Goal: Information Seeking & Learning: Learn about a topic

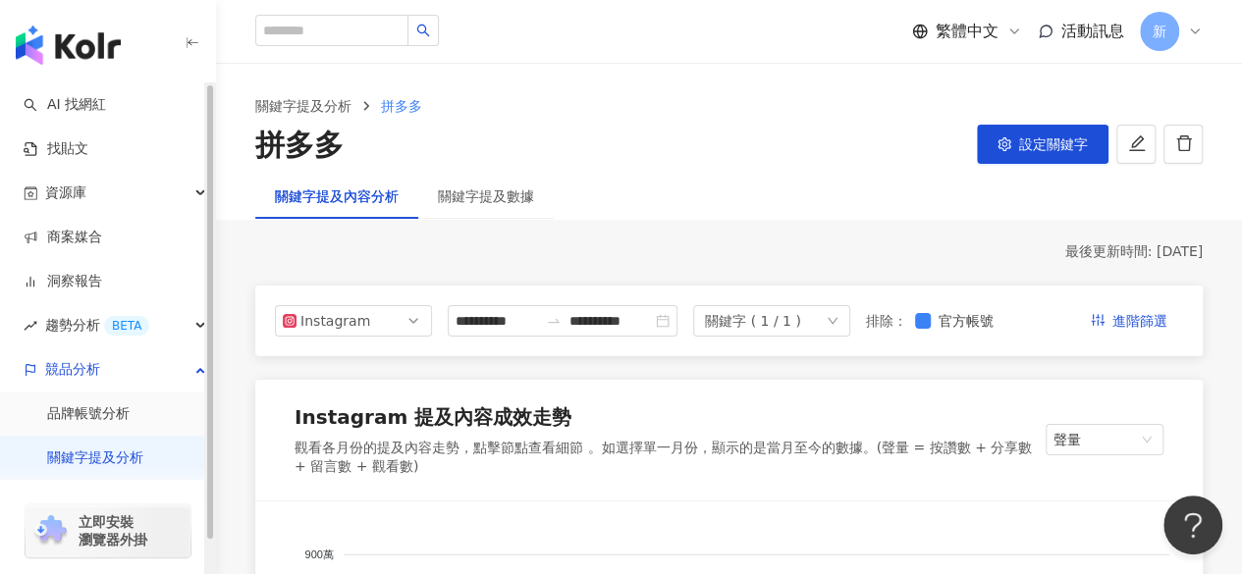
click at [109, 460] on link "關鍵字提及分析" at bounding box center [95, 459] width 96 height 20
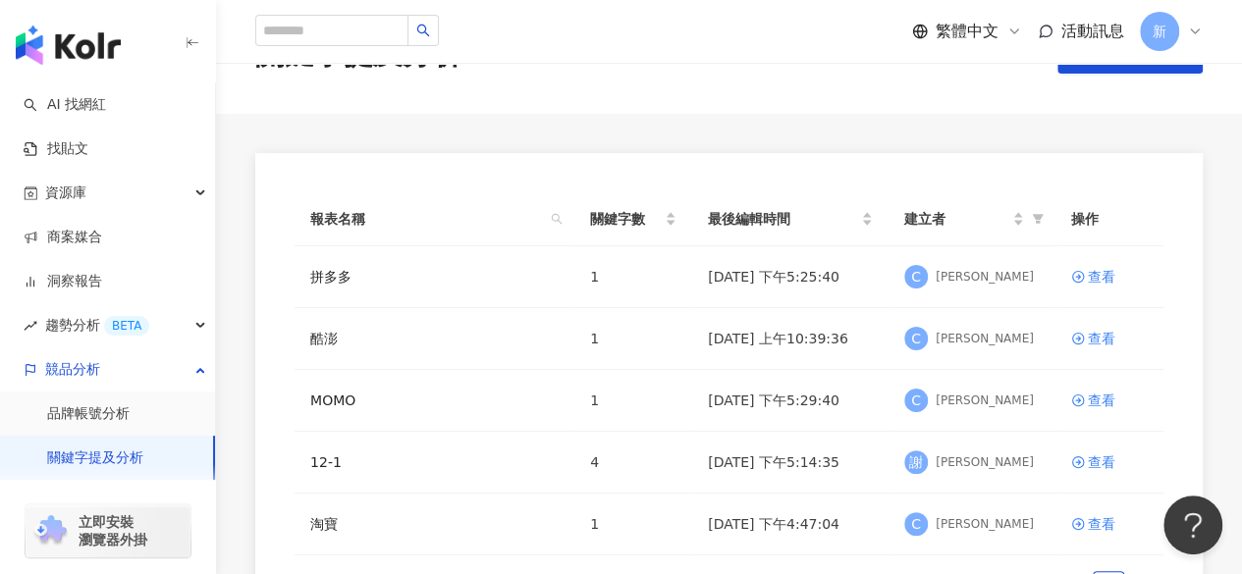
scroll to position [98, 0]
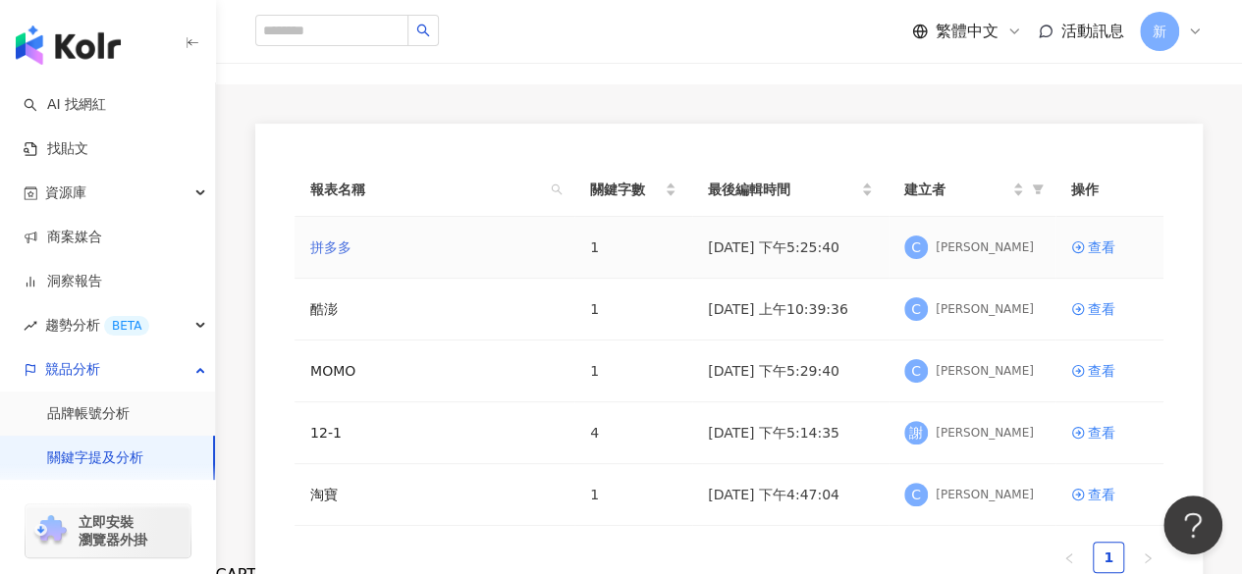
click at [344, 246] on link "拼多多" at bounding box center [330, 248] width 41 height 22
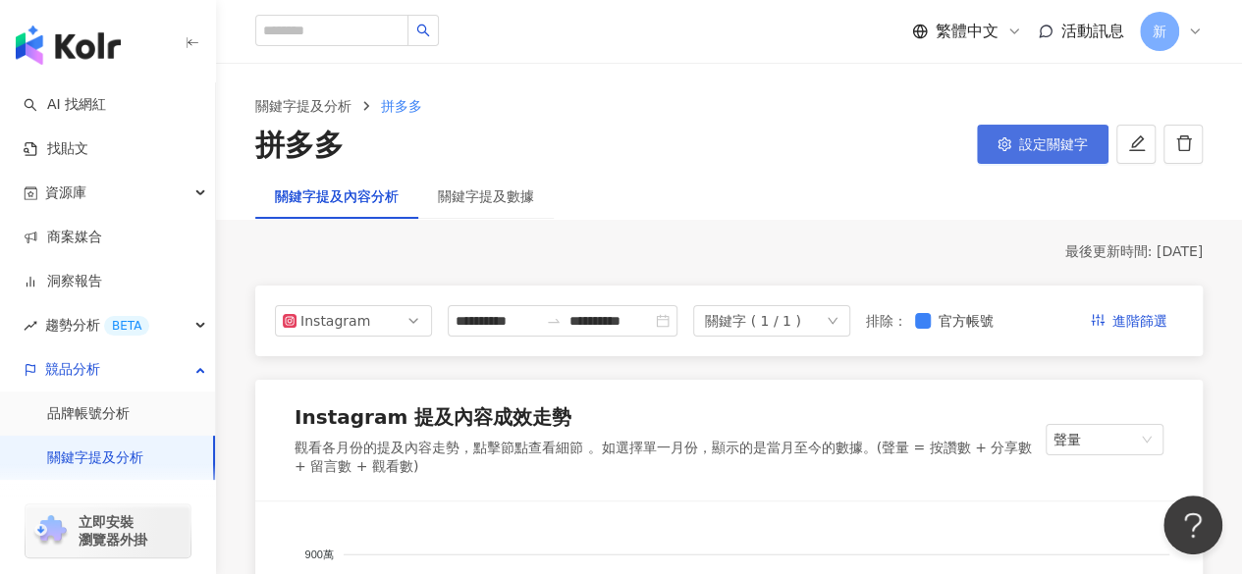
click at [1023, 140] on span "設定關鍵字" at bounding box center [1053, 144] width 69 height 16
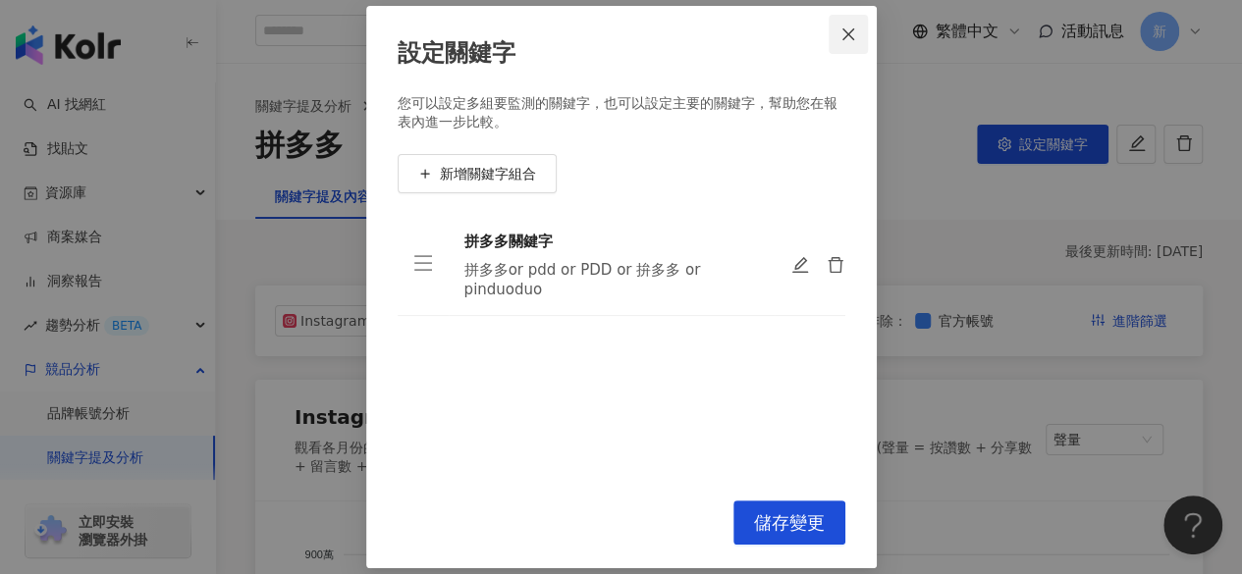
click at [844, 44] on button "Close" at bounding box center [848, 34] width 39 height 39
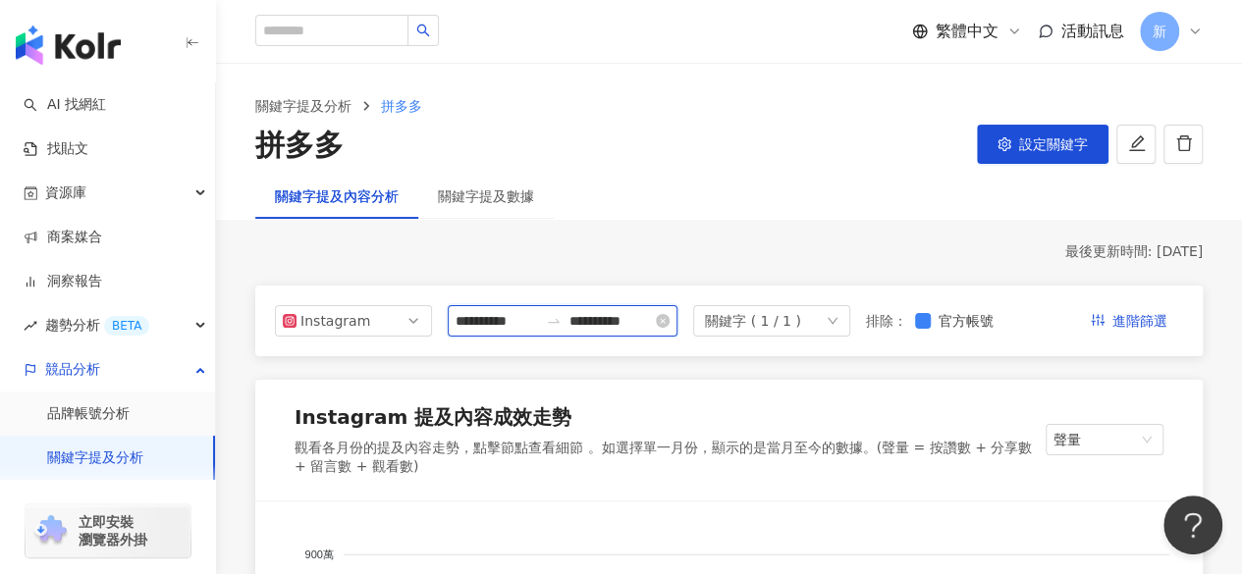
click at [506, 321] on input "**********" at bounding box center [496, 321] width 82 height 22
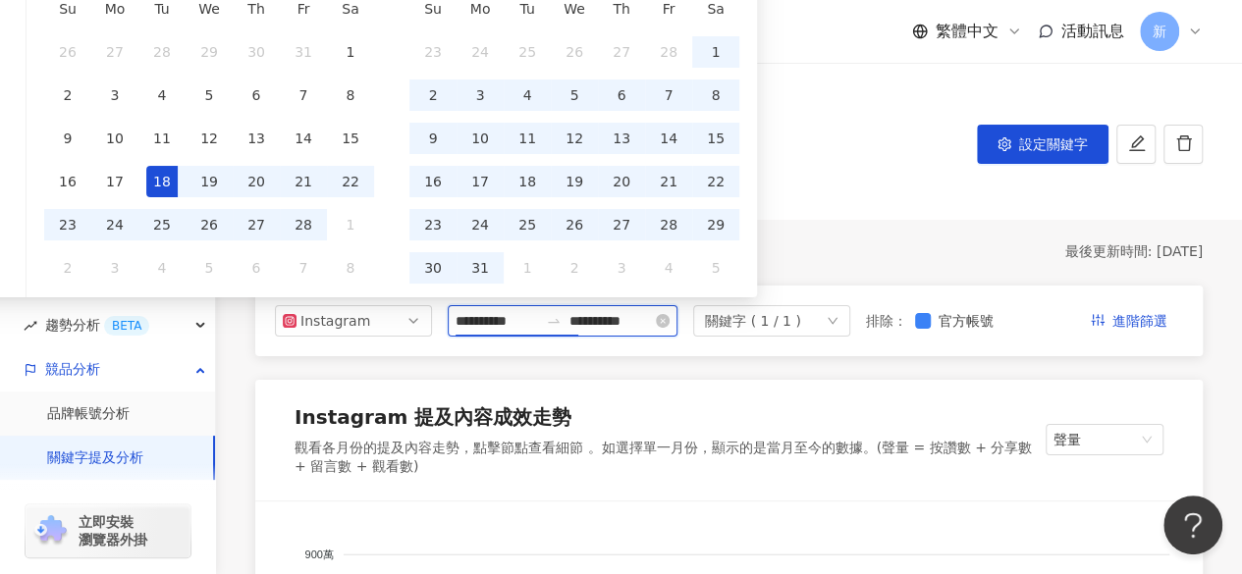
click at [508, 323] on input "**********" at bounding box center [496, 321] width 82 height 22
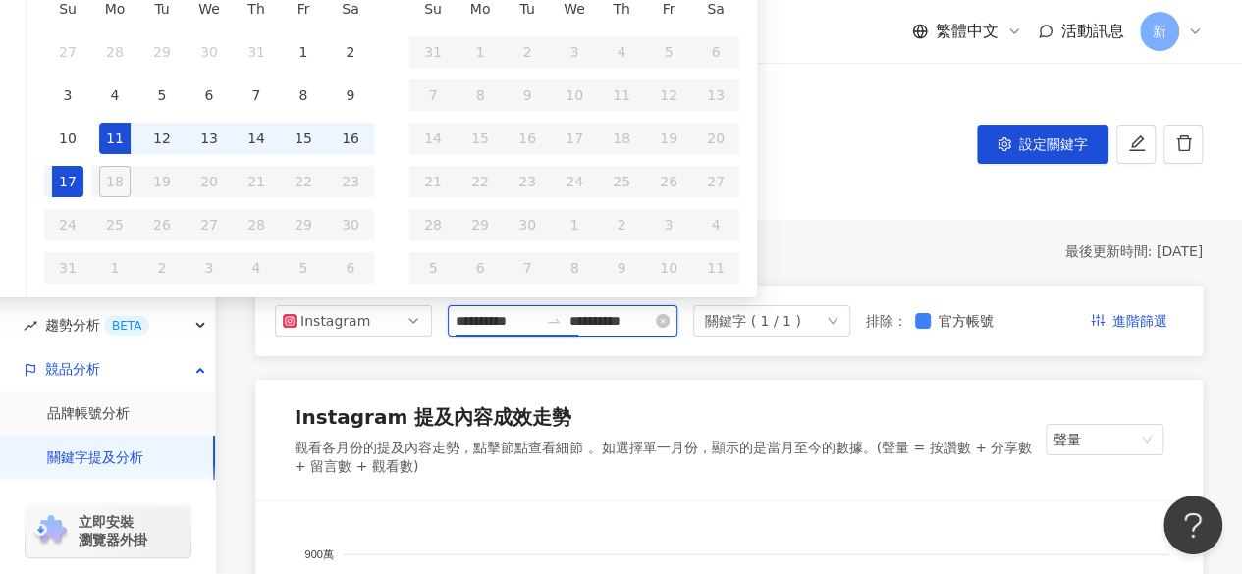
click at [652, 329] on input "**********" at bounding box center [610, 321] width 82 height 22
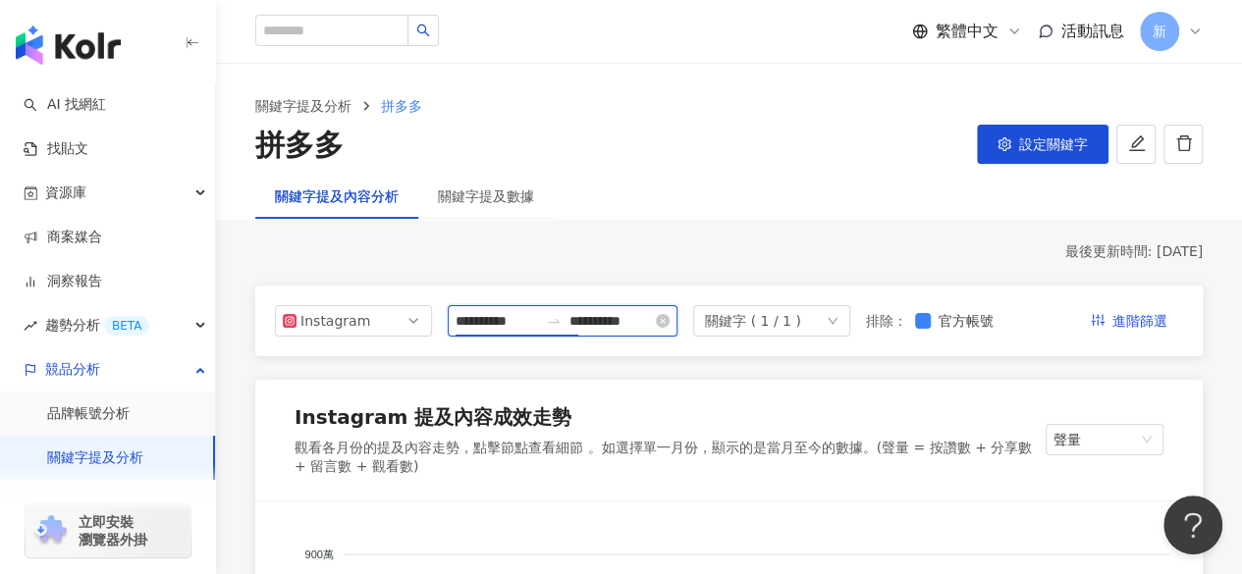
click at [503, 328] on input "**********" at bounding box center [496, 321] width 82 height 22
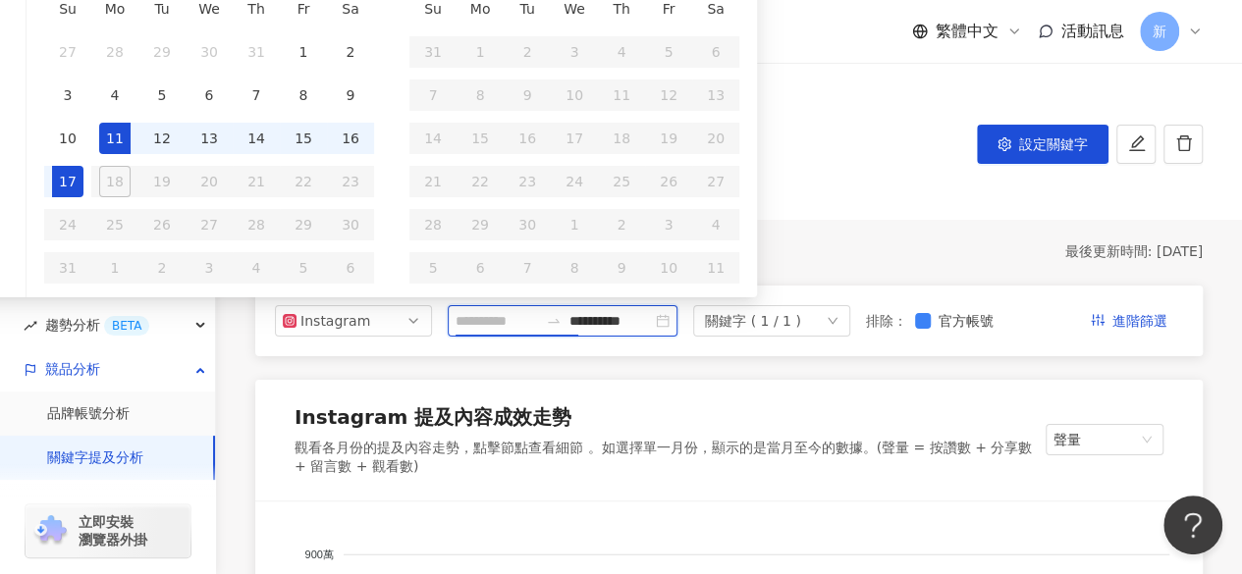
type input "**********"
click at [105, 134] on div "11" at bounding box center [114, 138] width 31 height 31
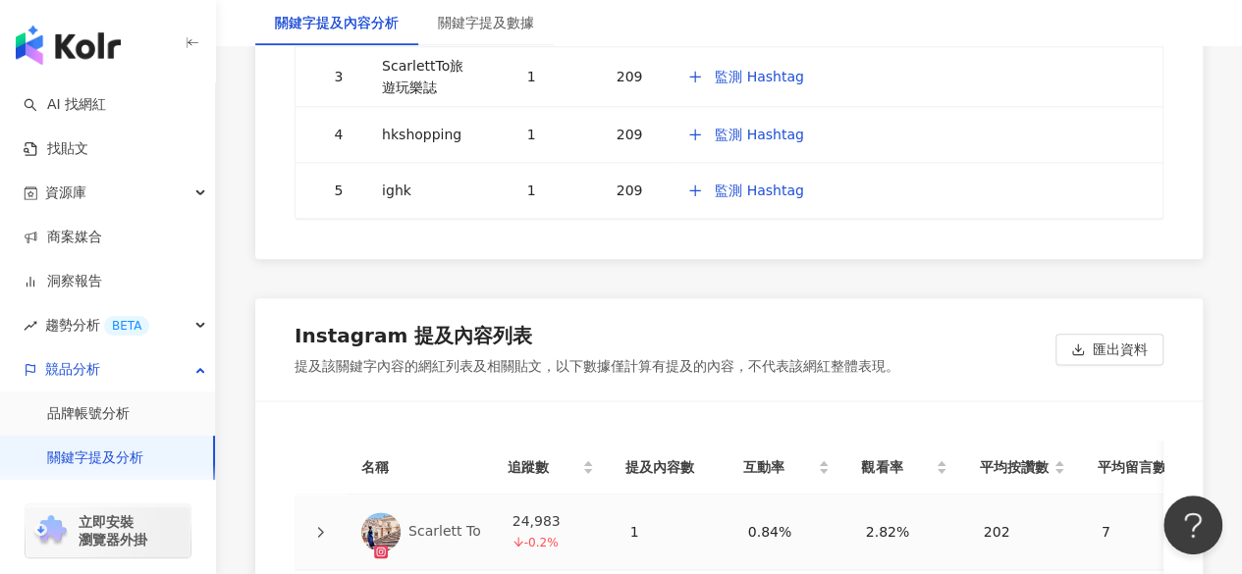
scroll to position [4810, 0]
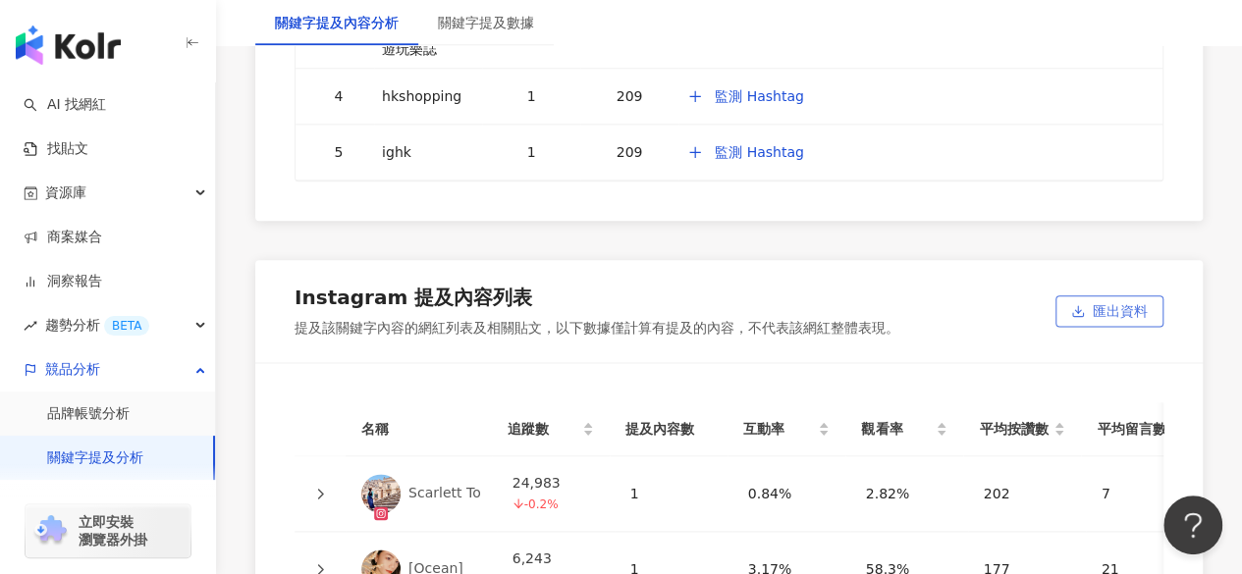
click at [1080, 304] on icon "button" at bounding box center [1078, 311] width 14 height 14
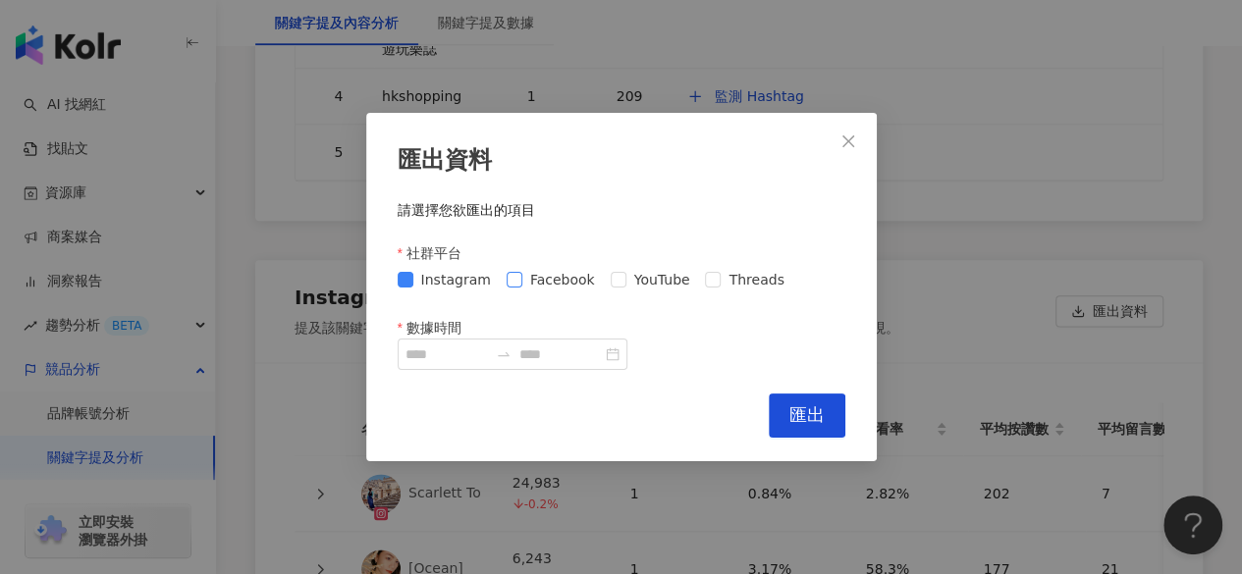
click at [508, 286] on span at bounding box center [515, 280] width 16 height 16
click at [611, 290] on label "YouTube" at bounding box center [654, 280] width 87 height 22
click at [627, 355] on div at bounding box center [513, 354] width 230 height 31
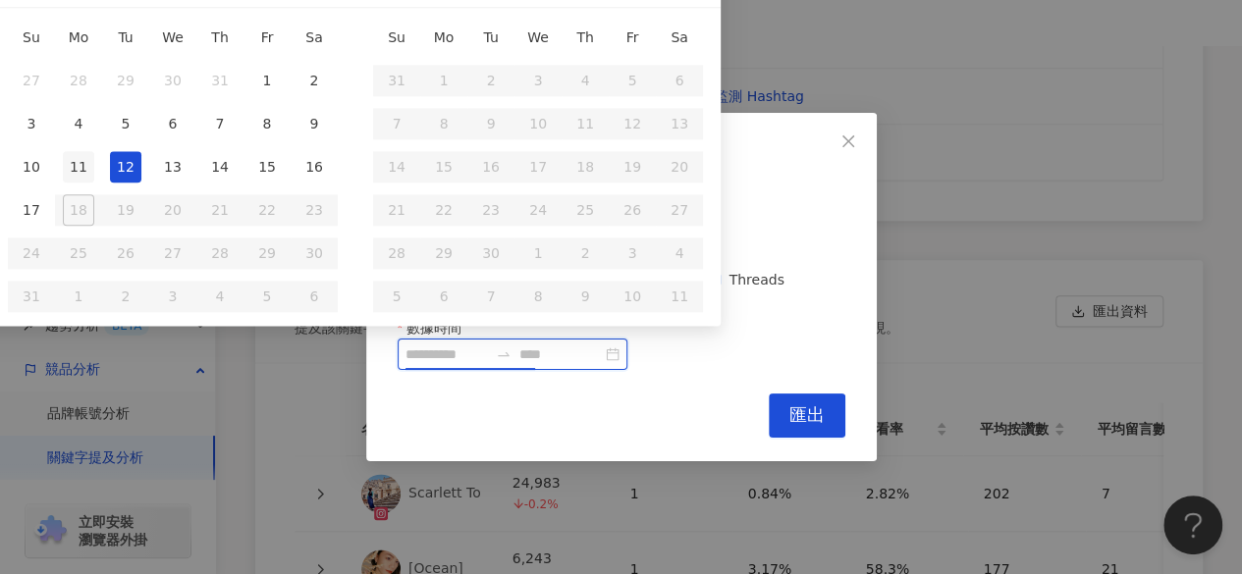
type input "**********"
click at [93, 164] on div "11" at bounding box center [78, 166] width 31 height 31
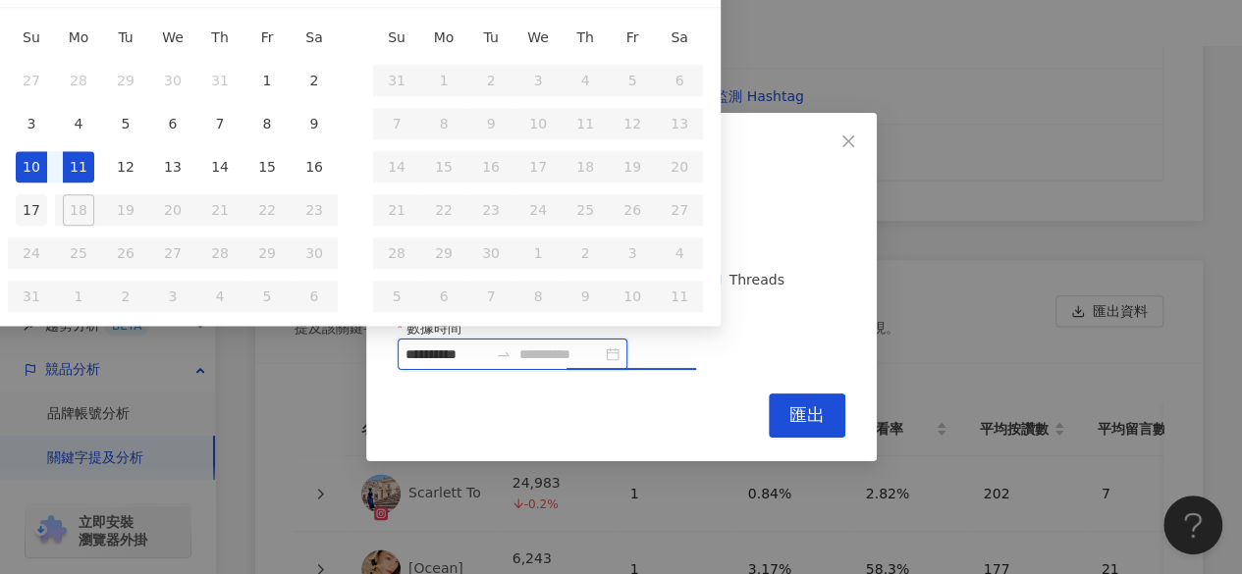
type input "**********"
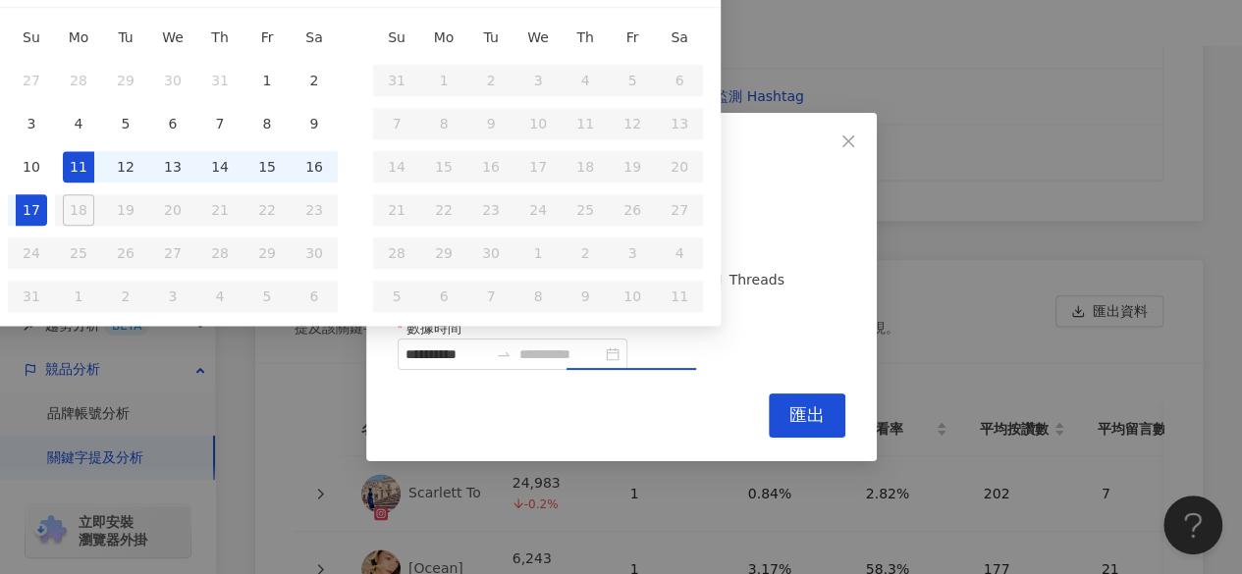
click at [31, 217] on div "17" at bounding box center [31, 209] width 31 height 31
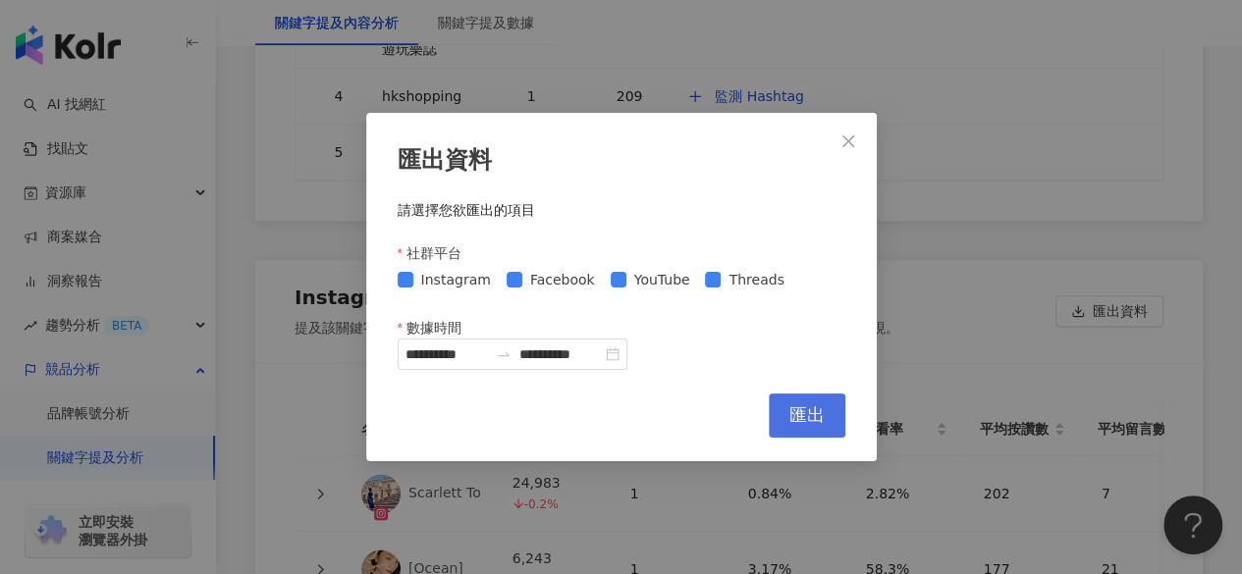
click at [799, 414] on span "匯出" at bounding box center [806, 415] width 35 height 22
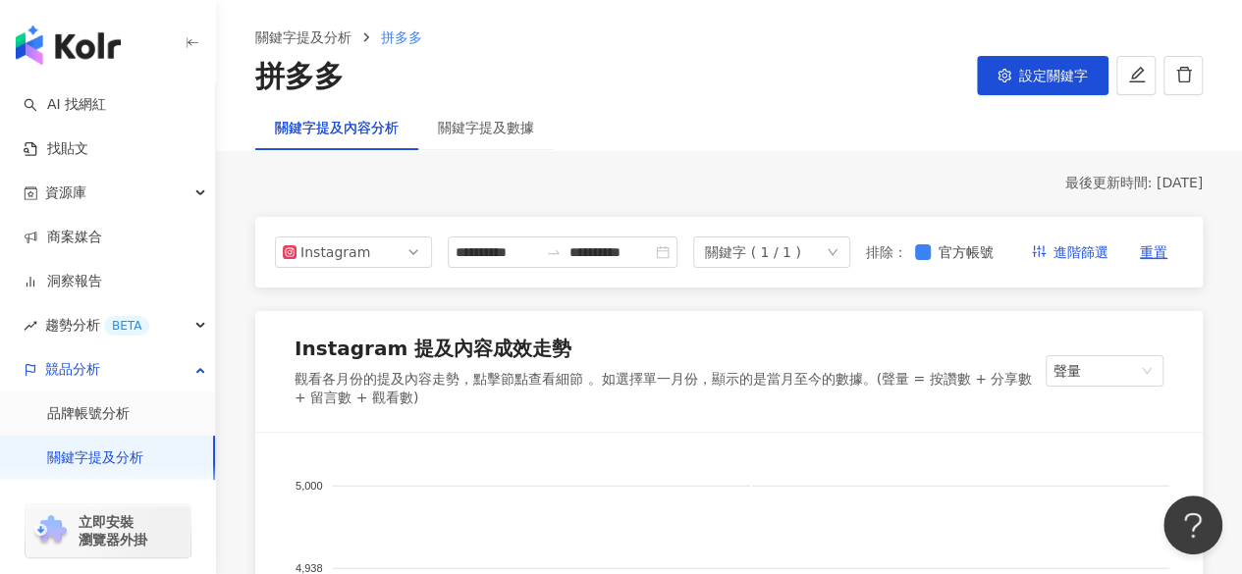
scroll to position [98, 0]
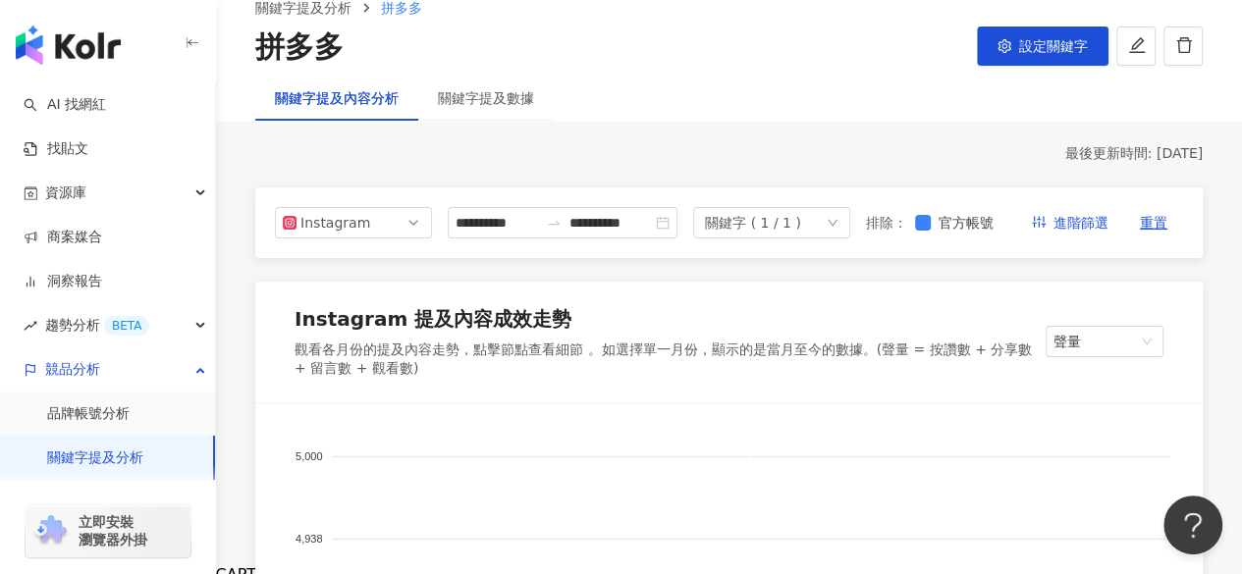
click at [801, 238] on div "關鍵字 ( 1 / 1 )" at bounding box center [753, 222] width 96 height 29
click at [1045, 227] on icon "button" at bounding box center [1039, 222] width 14 height 14
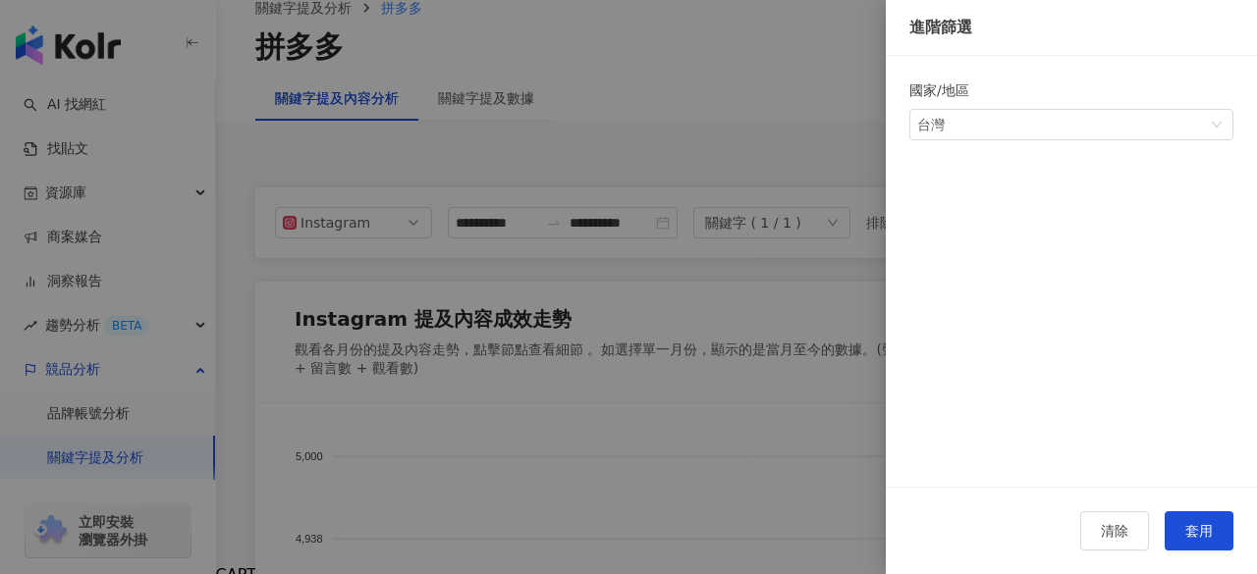
click at [824, 333] on div at bounding box center [628, 287] width 1257 height 574
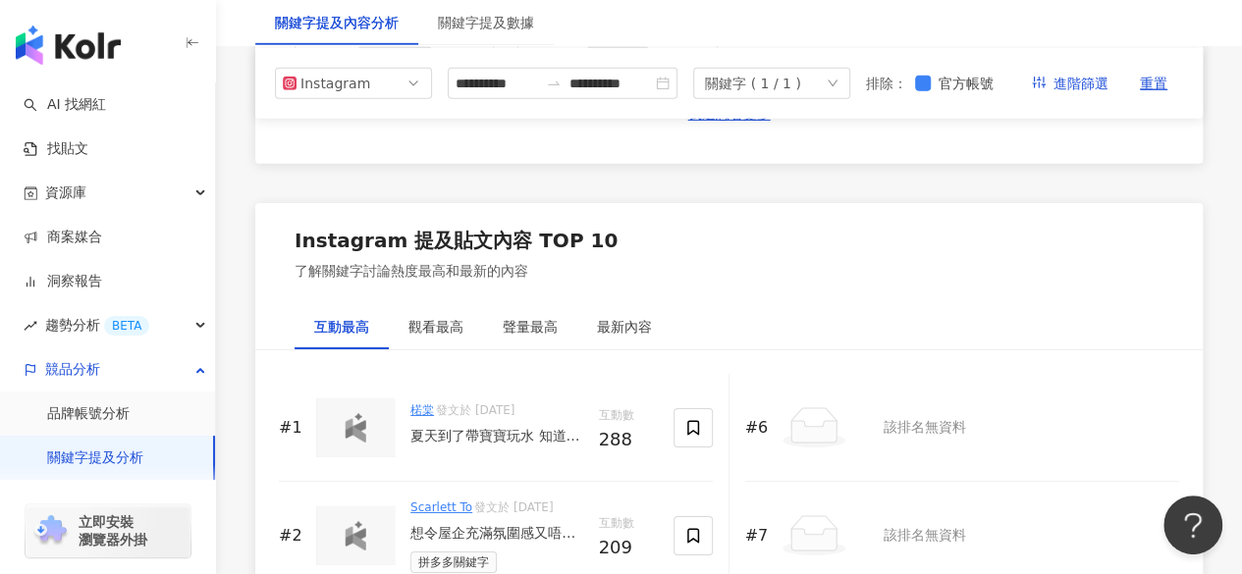
scroll to position [3043, 0]
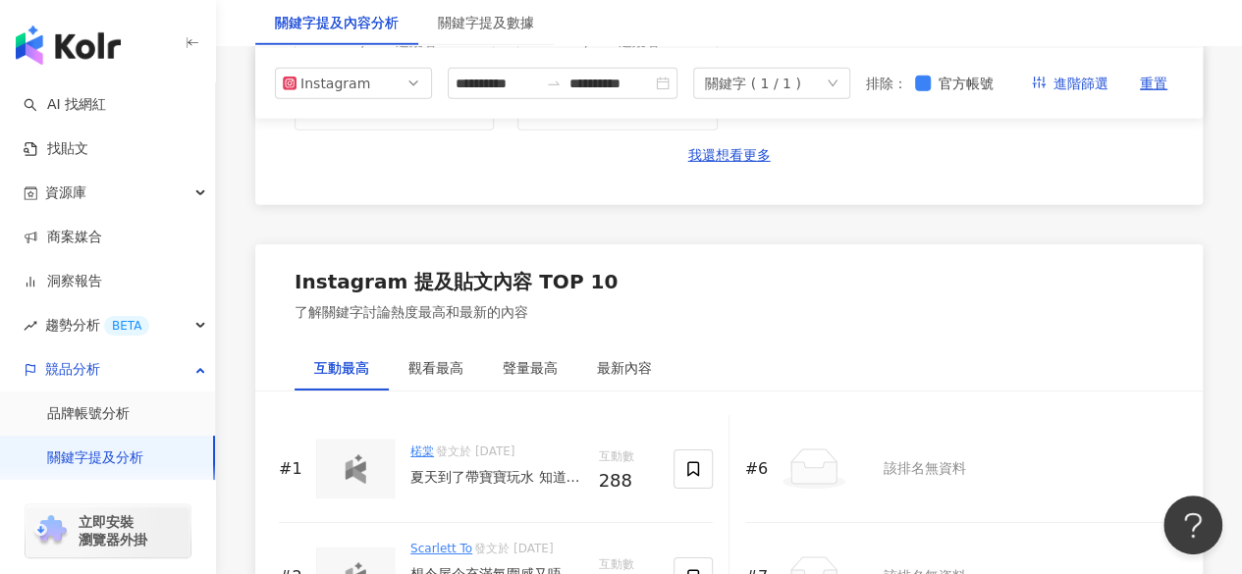
click at [430, 468] on div "夏天到了帶寶寶玩水 知道怎麼準備東西齊全又優惠嗎 上拼多多就對了 滿49元（約台幣230就免運！） 超取宅配都可以！新戶有免運活動！ 點擊廣告還可以抽320元…" at bounding box center [496, 478] width 173 height 20
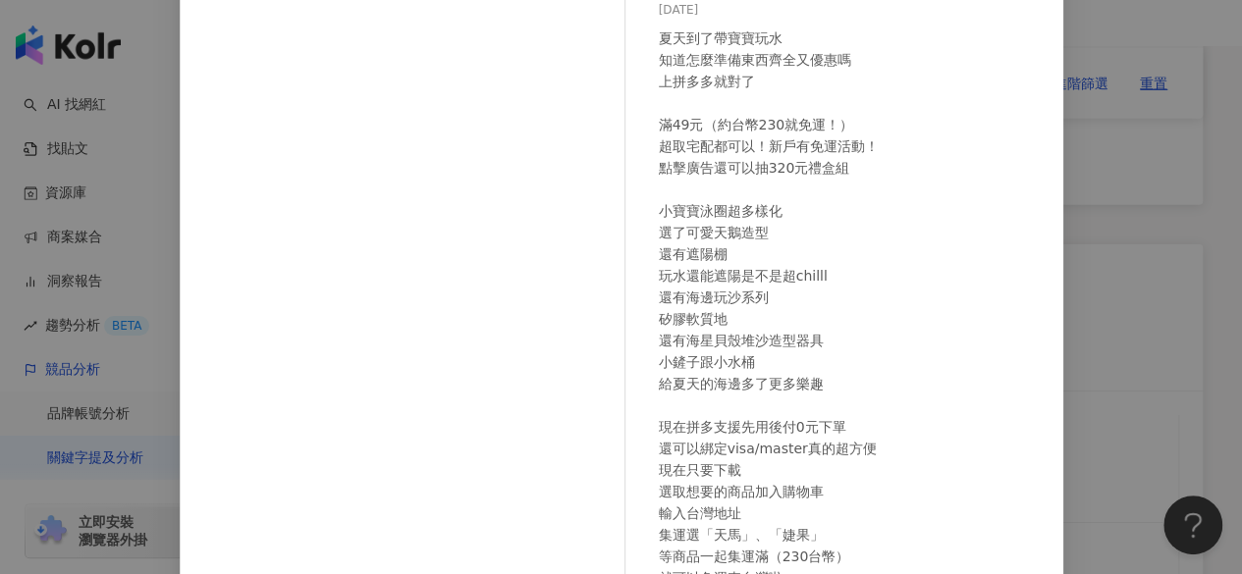
scroll to position [98, 0]
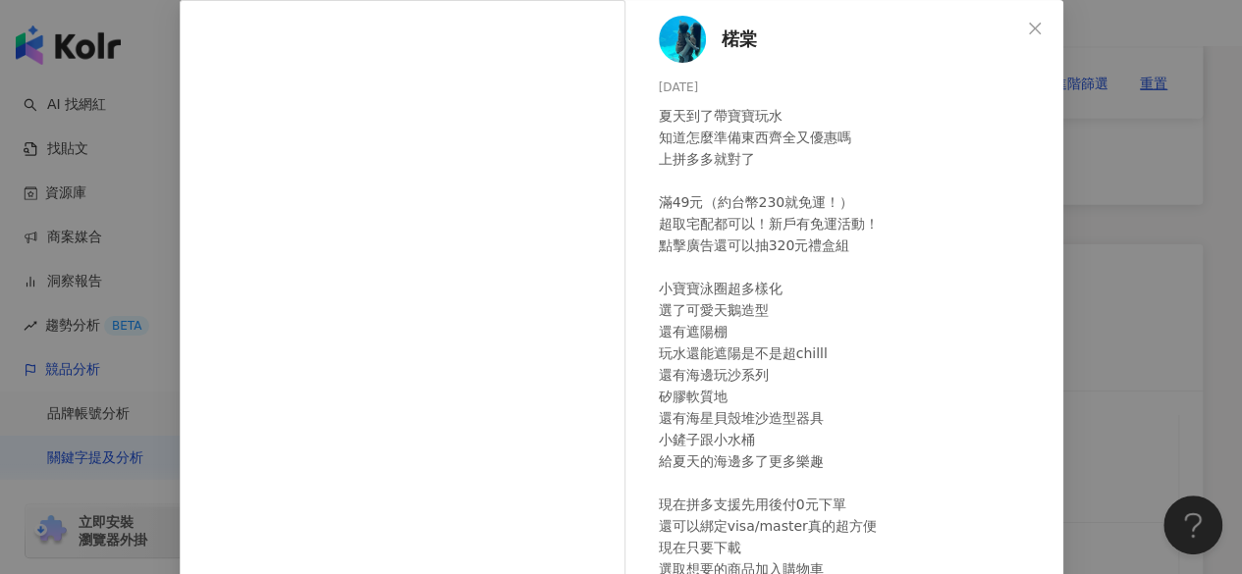
click at [1086, 274] on div "楉棠 2025/8/13 夏天到了帶寶寶玩水 知道怎麼準備東西齊全又優惠嗎 上拼多多就對了 滿49元（約台幣230就免運！） 超取宅配都可以！新戶有免運活動！…" at bounding box center [621, 287] width 1242 height 574
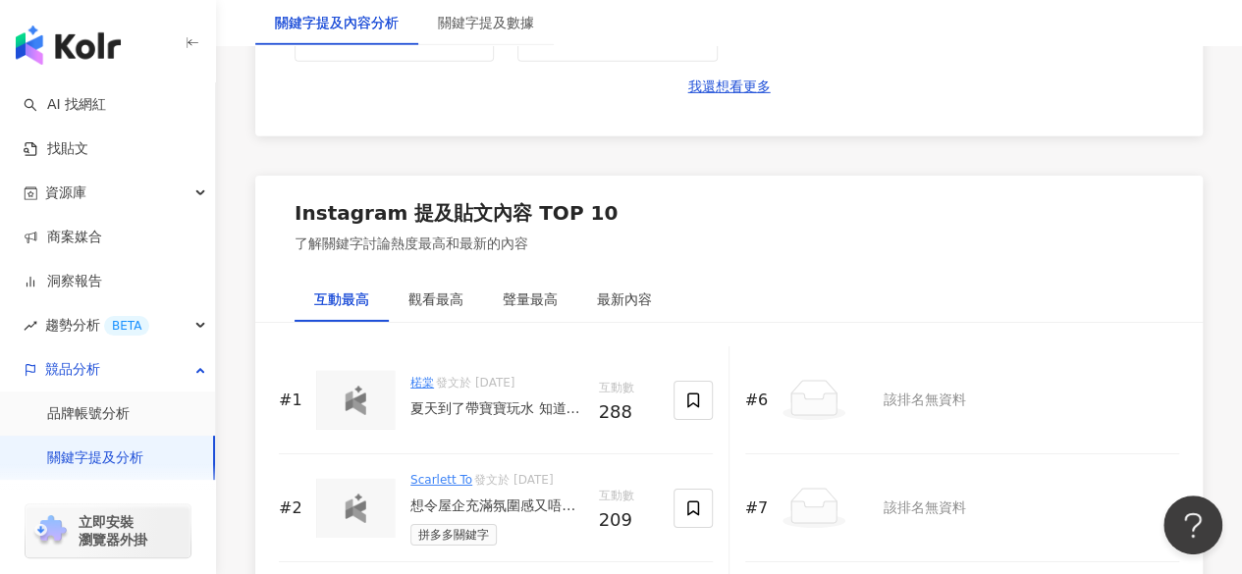
scroll to position [3239, 0]
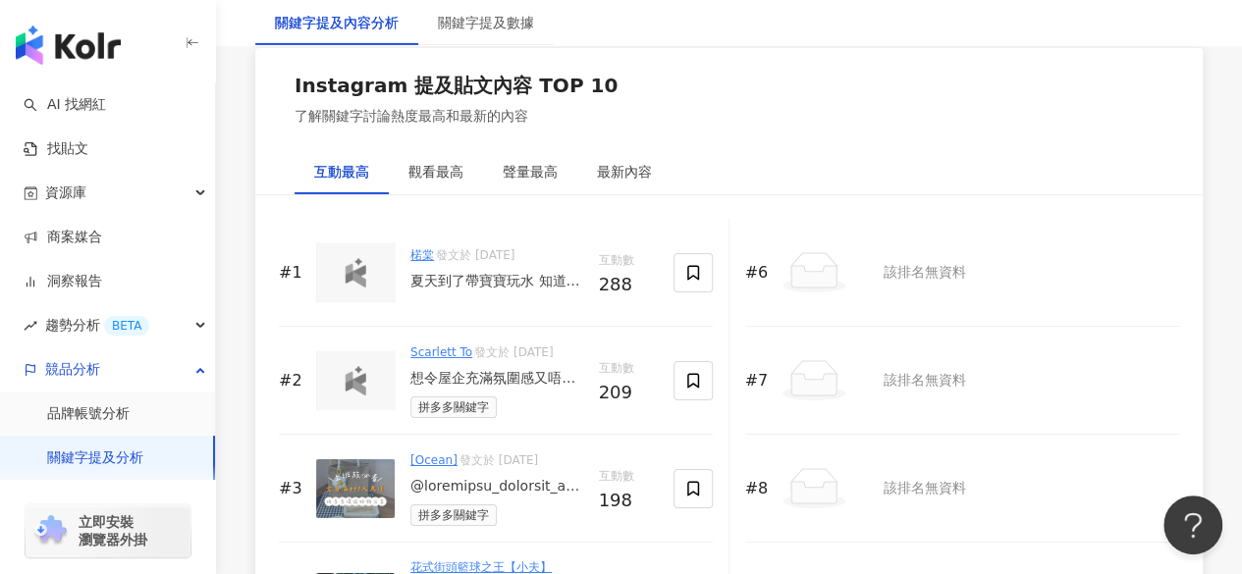
click at [475, 561] on link "花式街頭籃球之王【小夫】Master Jeng" at bounding box center [480, 576] width 141 height 31
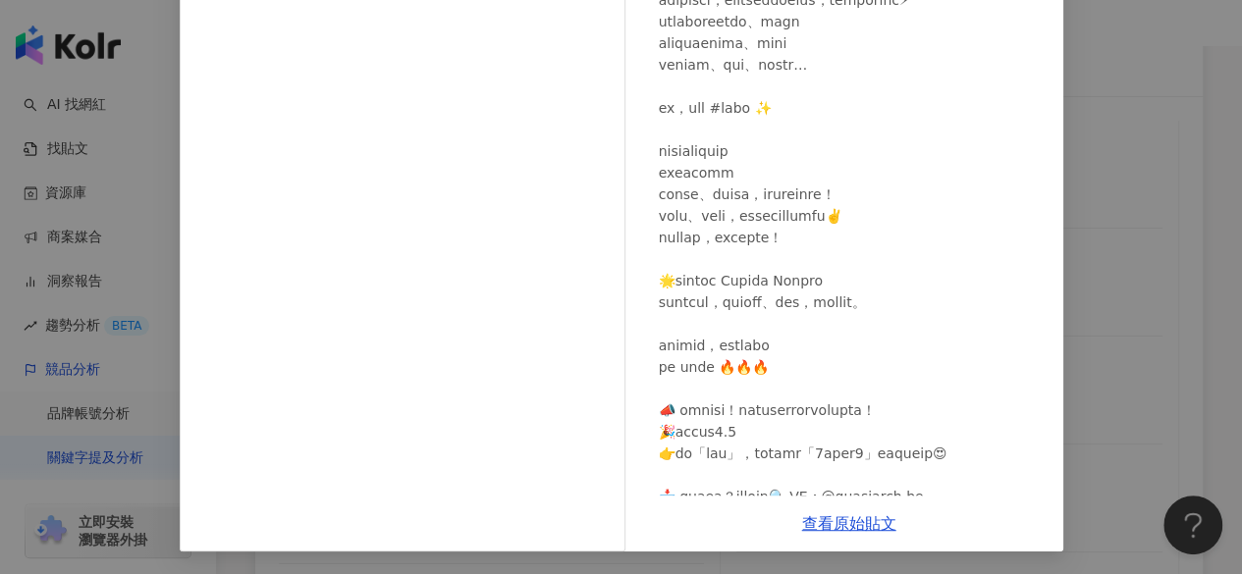
scroll to position [0, 0]
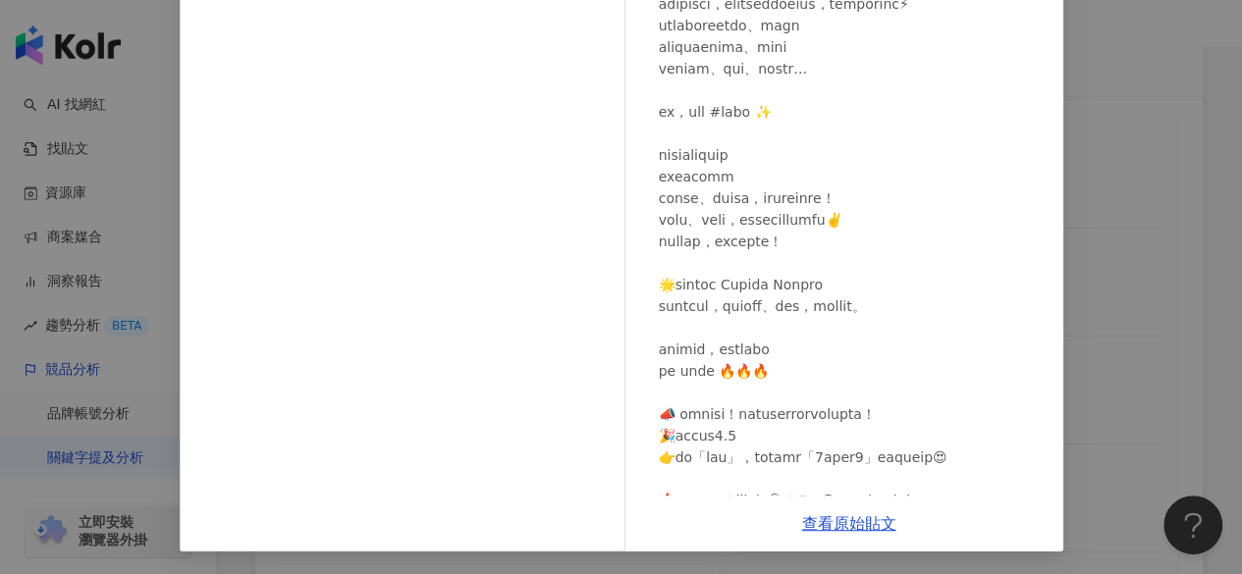
click at [1074, 242] on div "花式街頭籃球之王【小夫】Master Jeng 2025/8/11 隱藏 19 1.1萬 查看原始貼文" at bounding box center [621, 287] width 1242 height 574
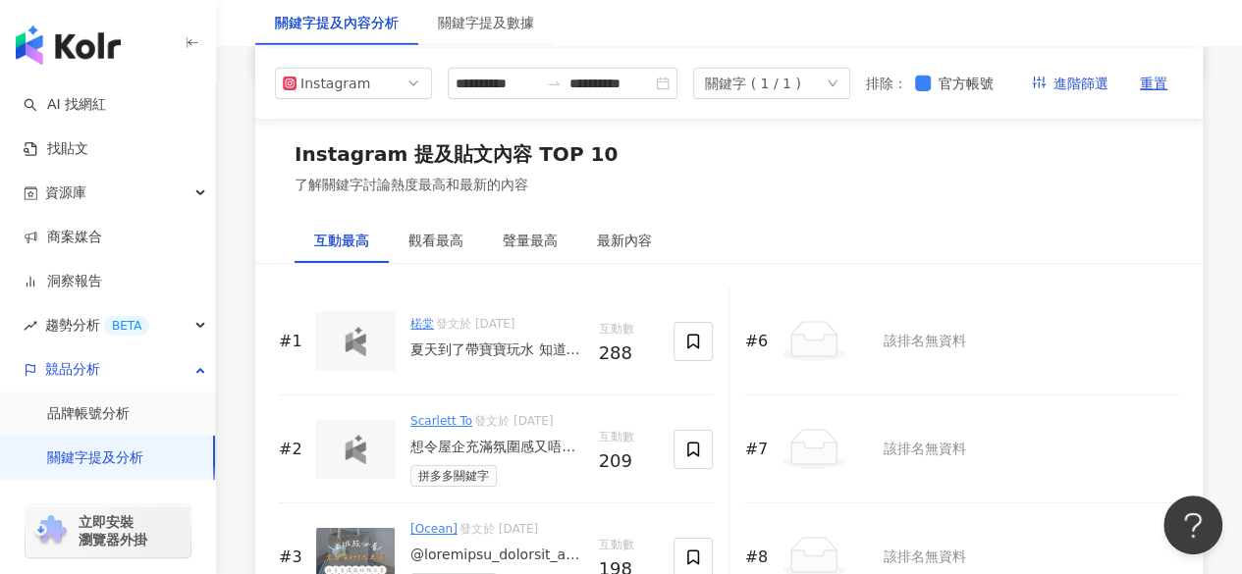
scroll to position [3141, 0]
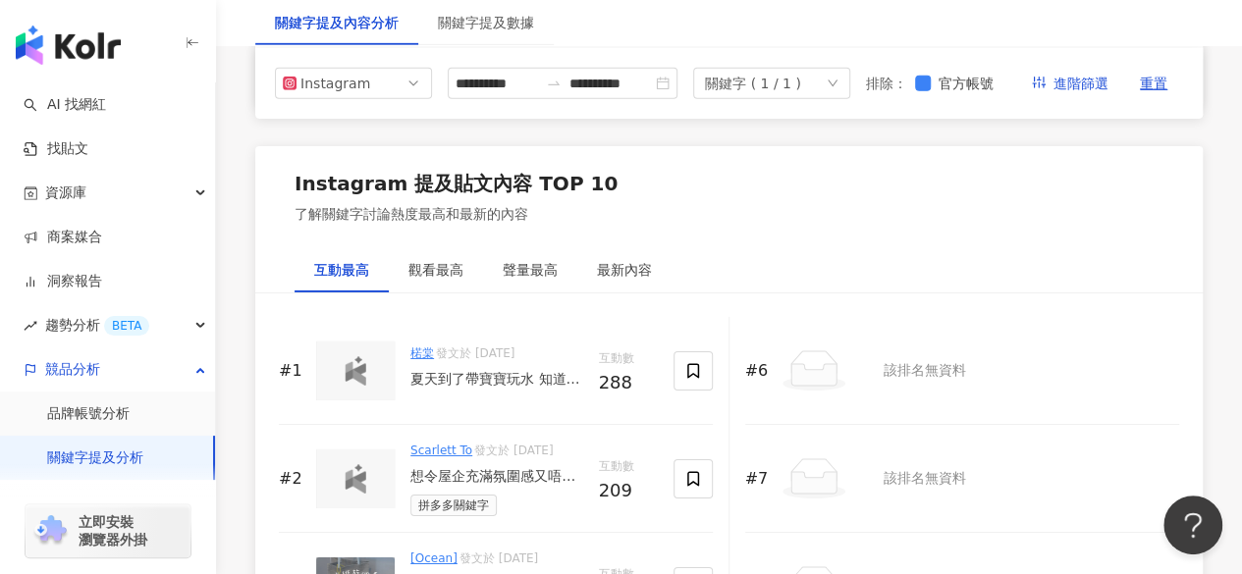
click at [424, 347] on link "楉棠" at bounding box center [422, 354] width 24 height 14
click at [374, 356] on img at bounding box center [355, 370] width 39 height 29
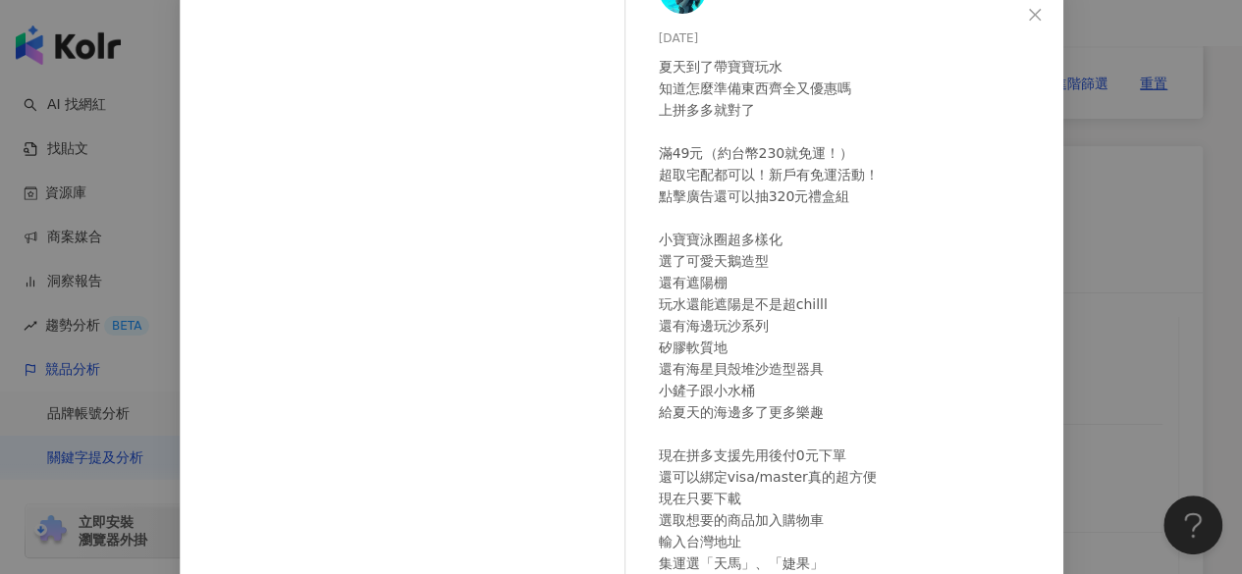
scroll to position [306, 0]
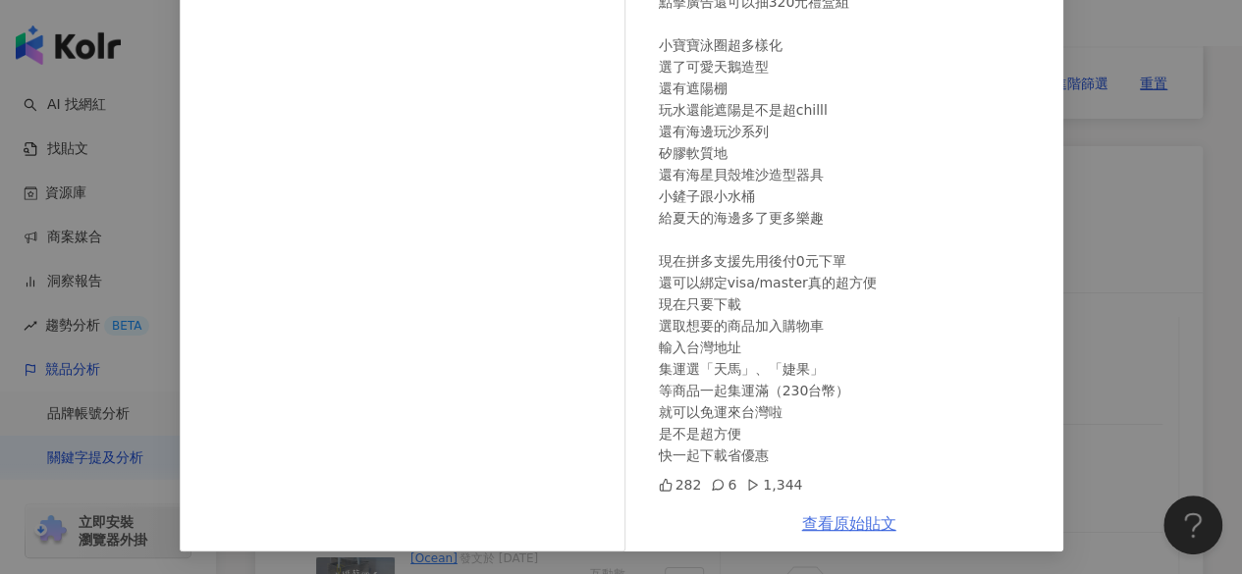
click at [817, 527] on link "查看原始貼文" at bounding box center [849, 523] width 94 height 19
drag, startPoint x: 651, startPoint y: 484, endPoint x: 760, endPoint y: 488, distance: 109.0
click at [760, 488] on div "282 6 1,344" at bounding box center [853, 485] width 389 height 22
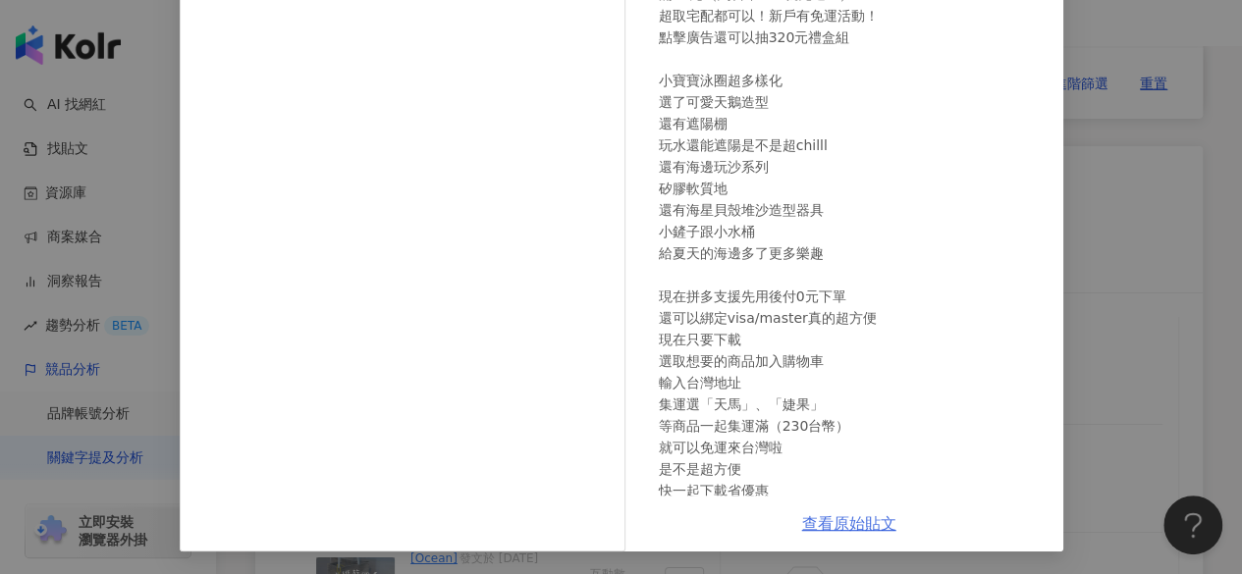
click at [823, 514] on link "查看原始貼文" at bounding box center [849, 523] width 94 height 19
click at [1088, 241] on div "楉棠 2025/8/13 夏天到了帶寶寶玩水 知道怎麼準備東西齊全又優惠嗎 上拼多多就對了 滿49元（約台幣230就免運！） 超取宅配都可以！新戶有免運活動！…" at bounding box center [621, 287] width 1242 height 574
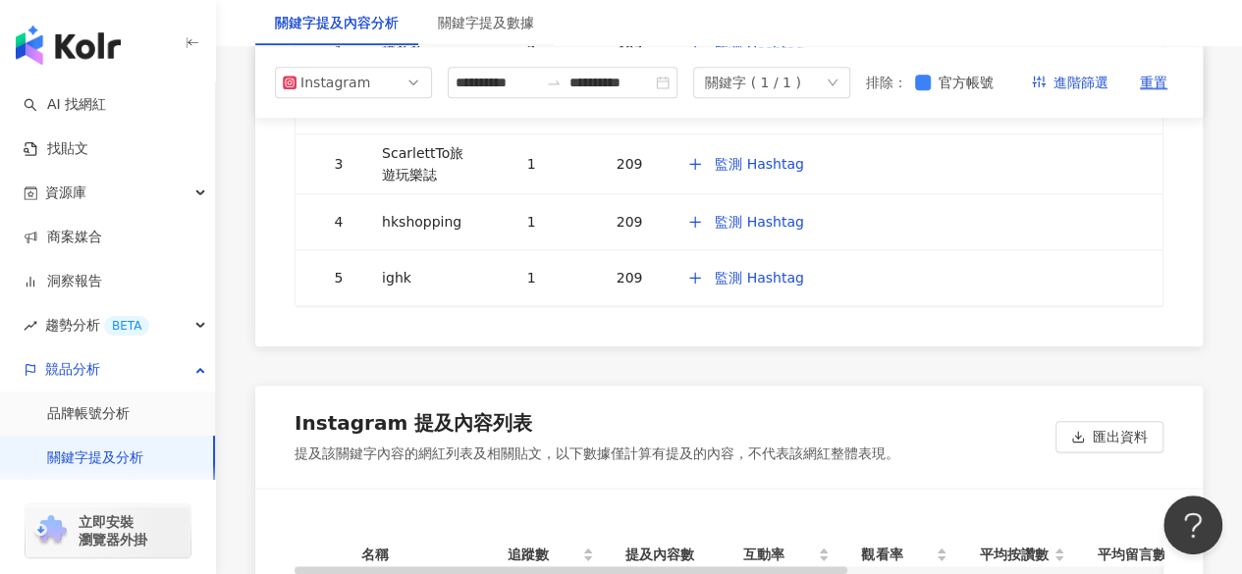
scroll to position [4675, 0]
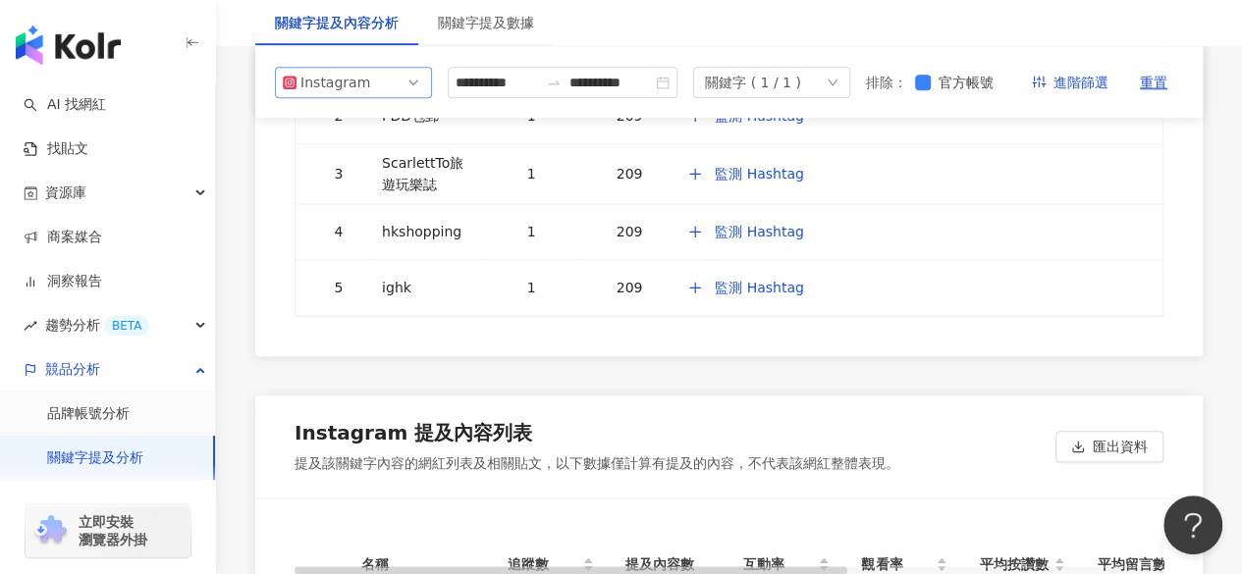
click at [411, 97] on span "Instagram" at bounding box center [353, 82] width 141 height 29
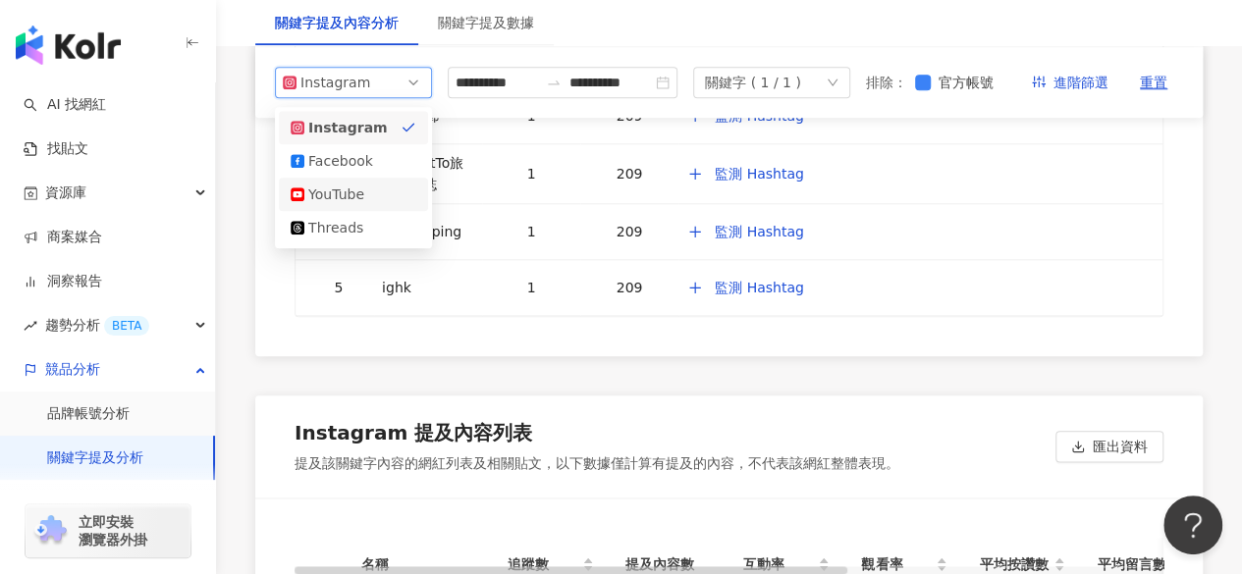
click at [354, 205] on div "YouTube" at bounding box center [340, 195] width 64 height 22
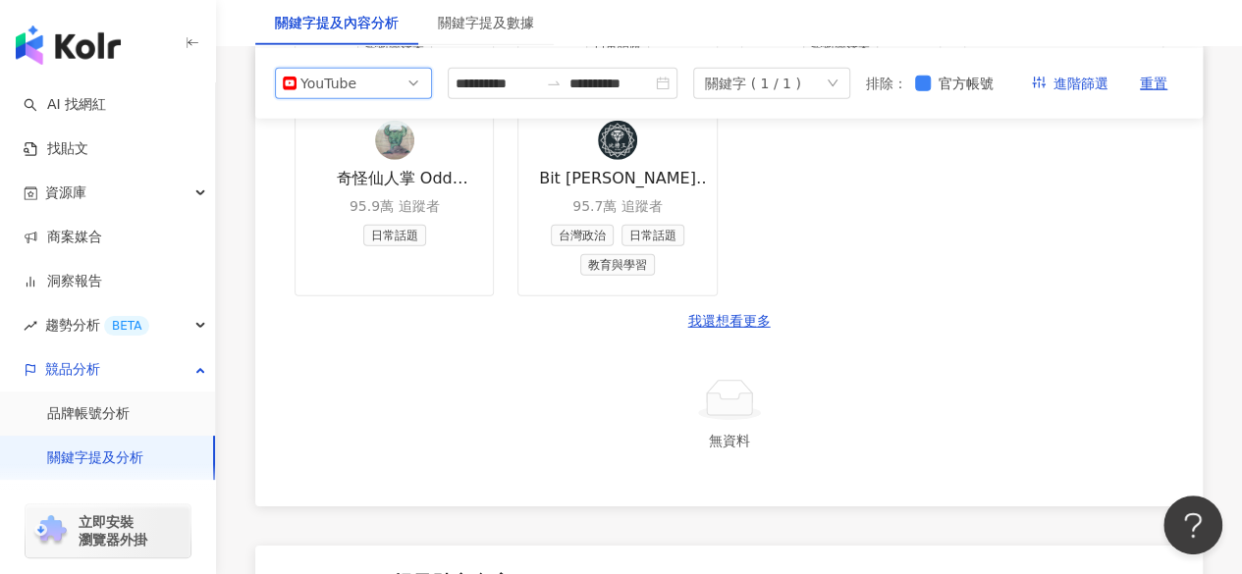
scroll to position [2798, 0]
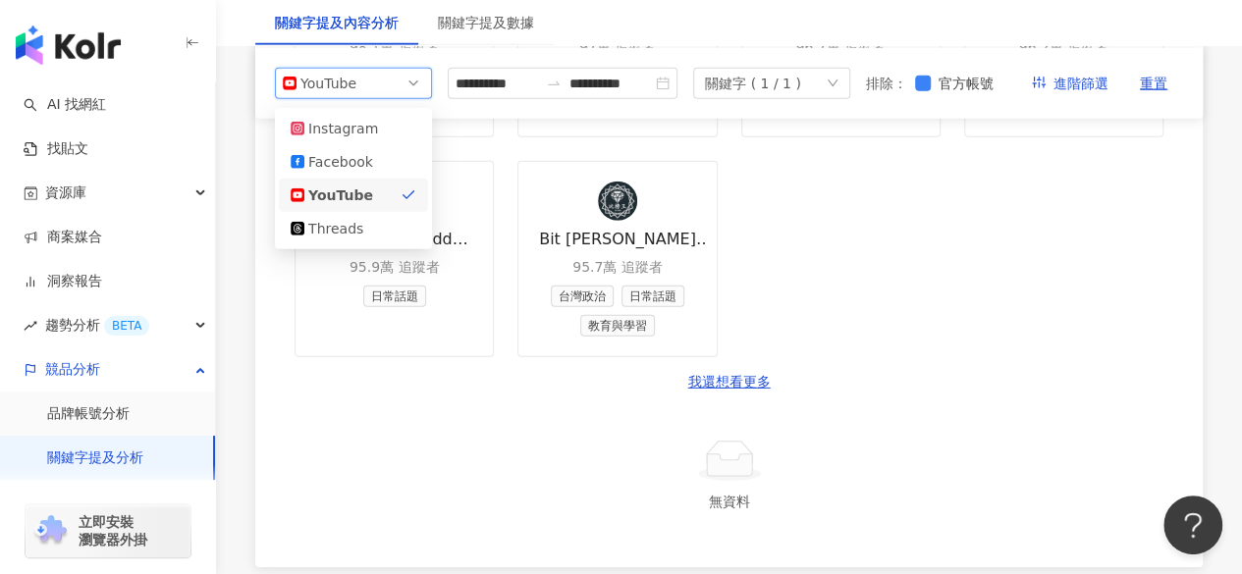
click at [365, 92] on span "YouTube" at bounding box center [353, 82] width 141 height 29
click at [366, 172] on div "Facebook" at bounding box center [340, 161] width 64 height 22
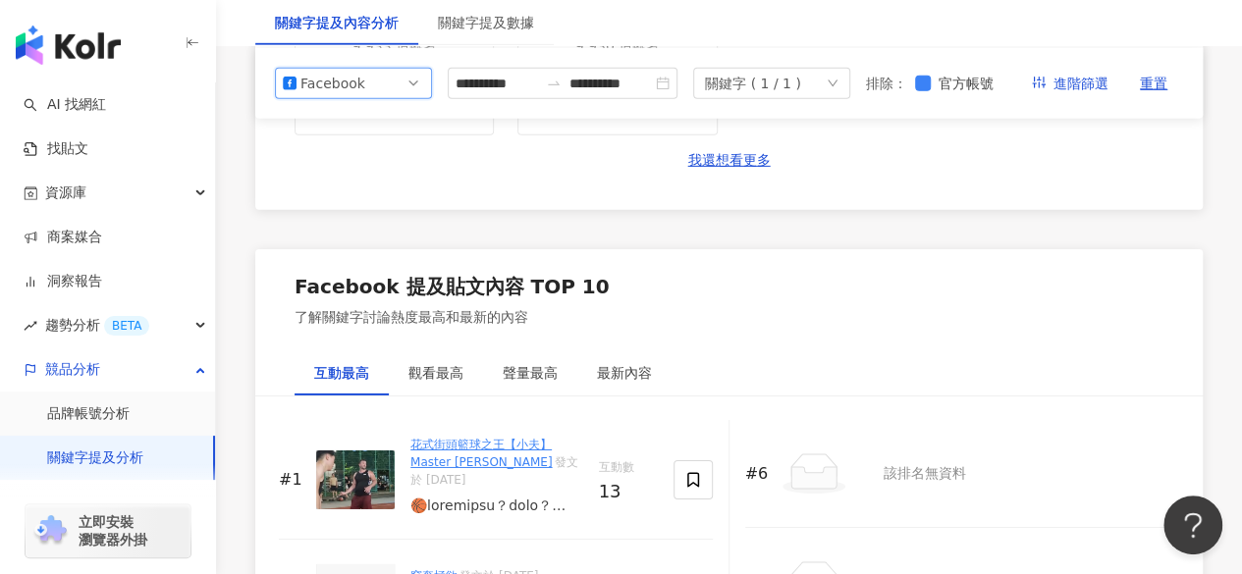
scroll to position [3037, 0]
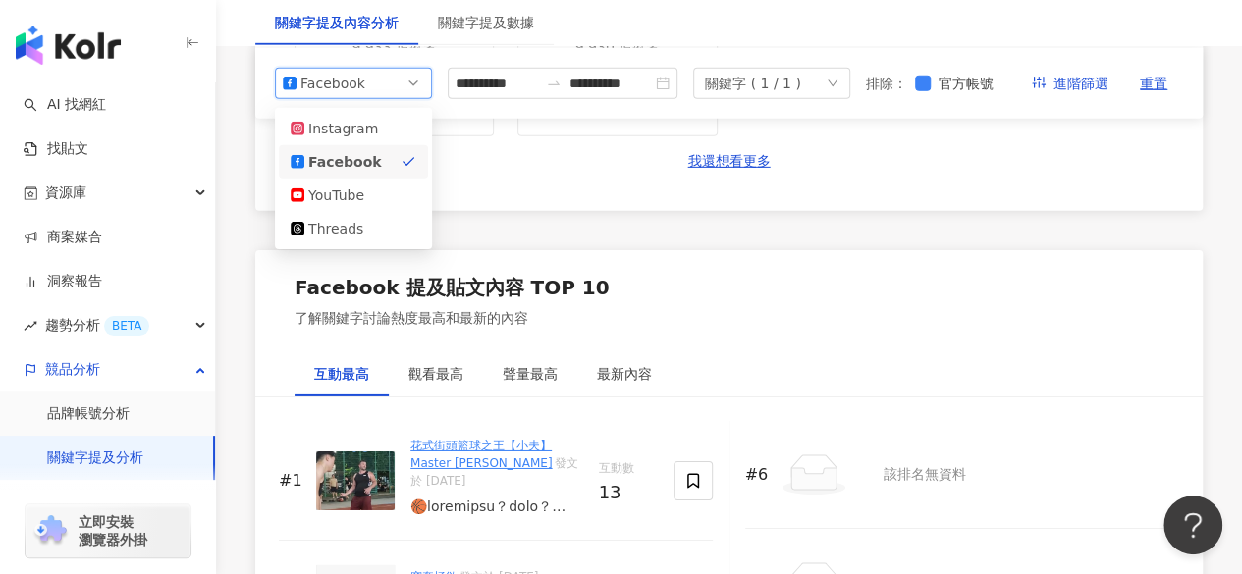
click at [387, 97] on span "Facebook" at bounding box center [353, 82] width 141 height 29
click at [369, 138] on div "Instagram" at bounding box center [340, 128] width 64 height 22
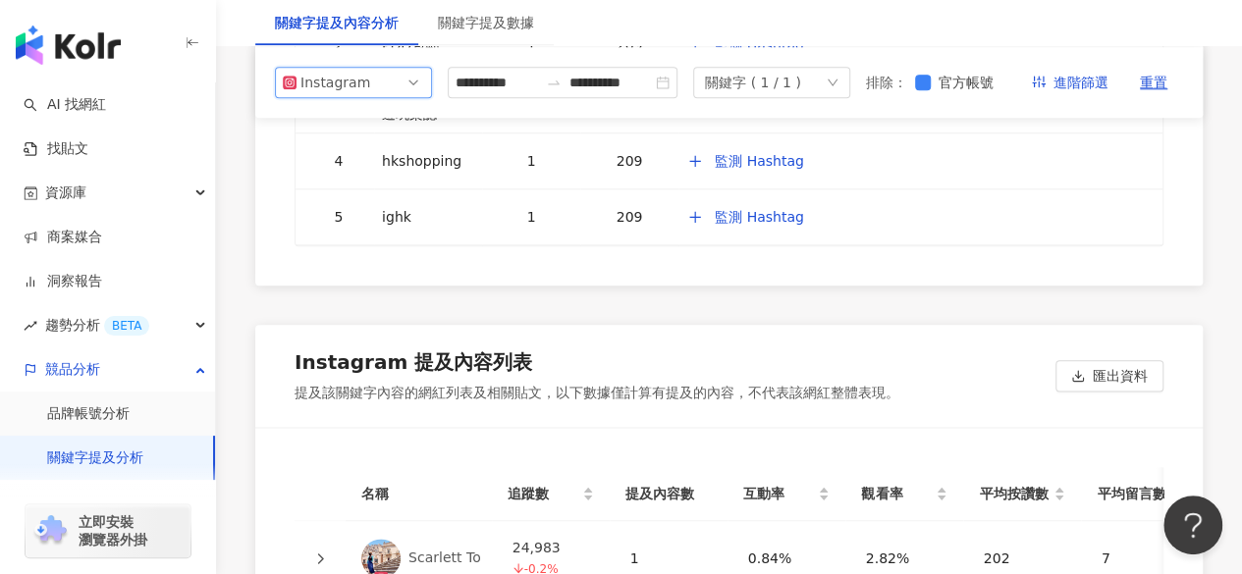
scroll to position [4736, 0]
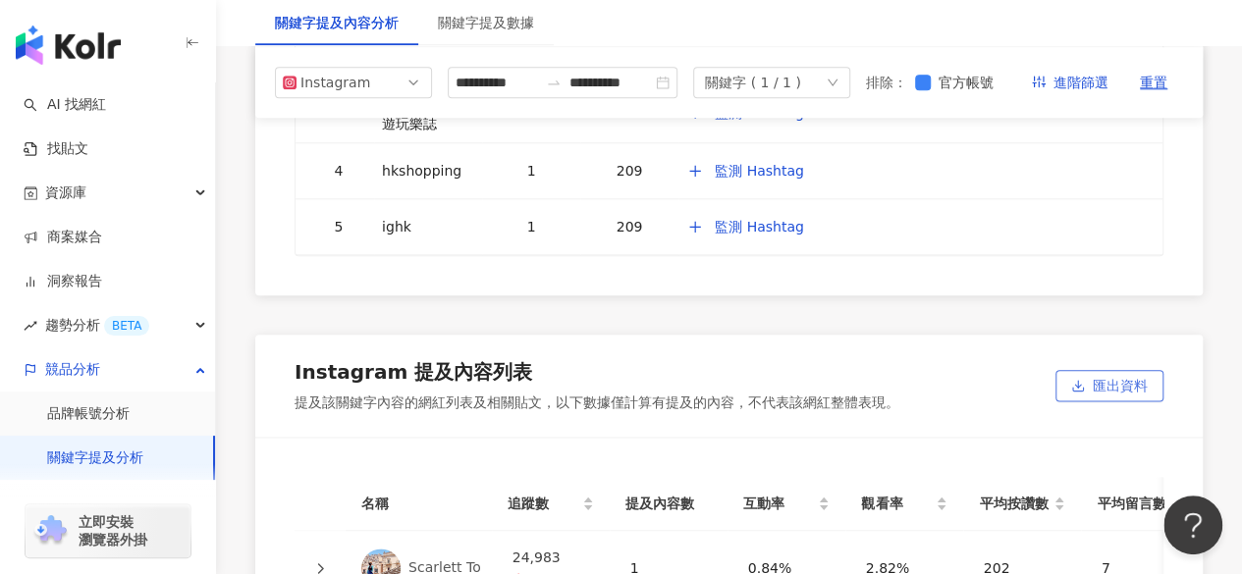
click at [1080, 370] on button "匯出資料" at bounding box center [1109, 385] width 108 height 31
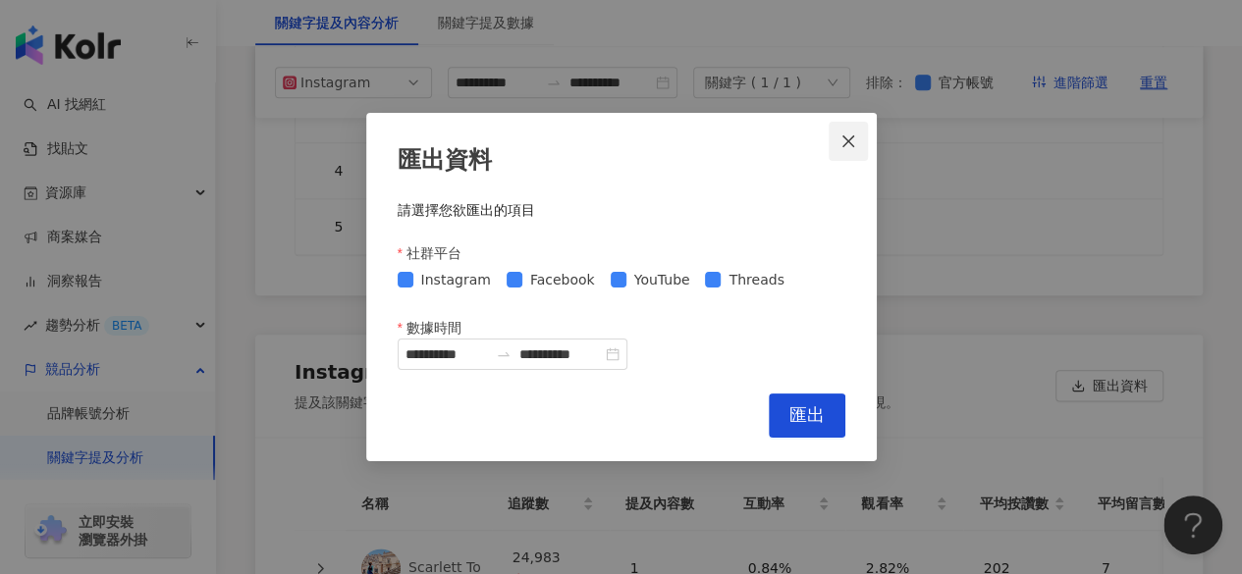
click at [861, 140] on span "Close" at bounding box center [848, 142] width 39 height 16
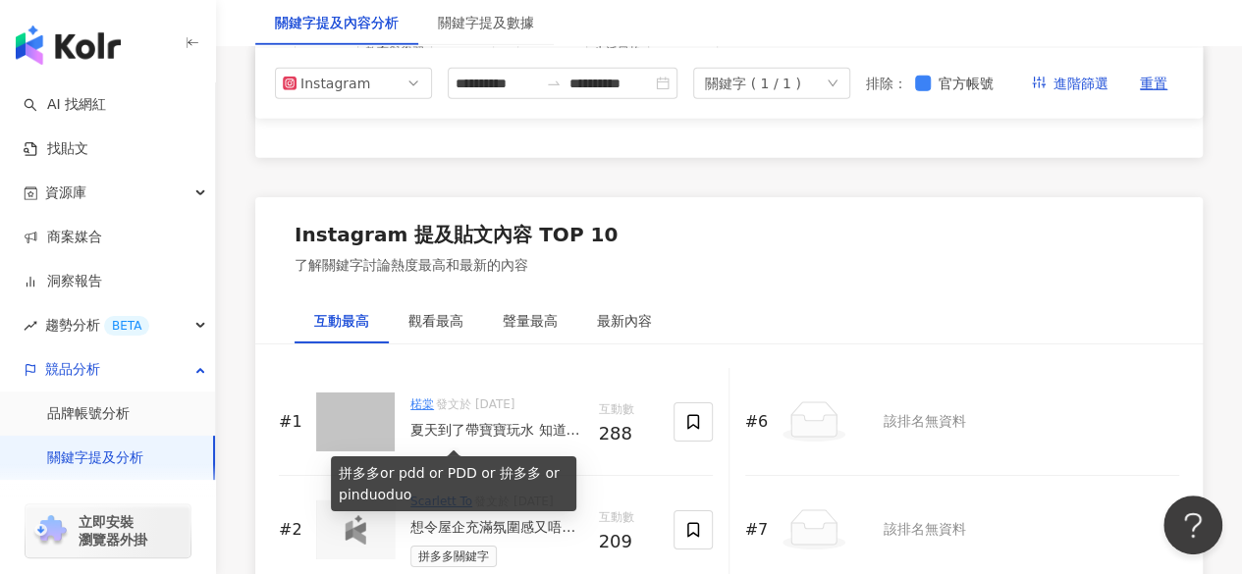
scroll to position [3080, 0]
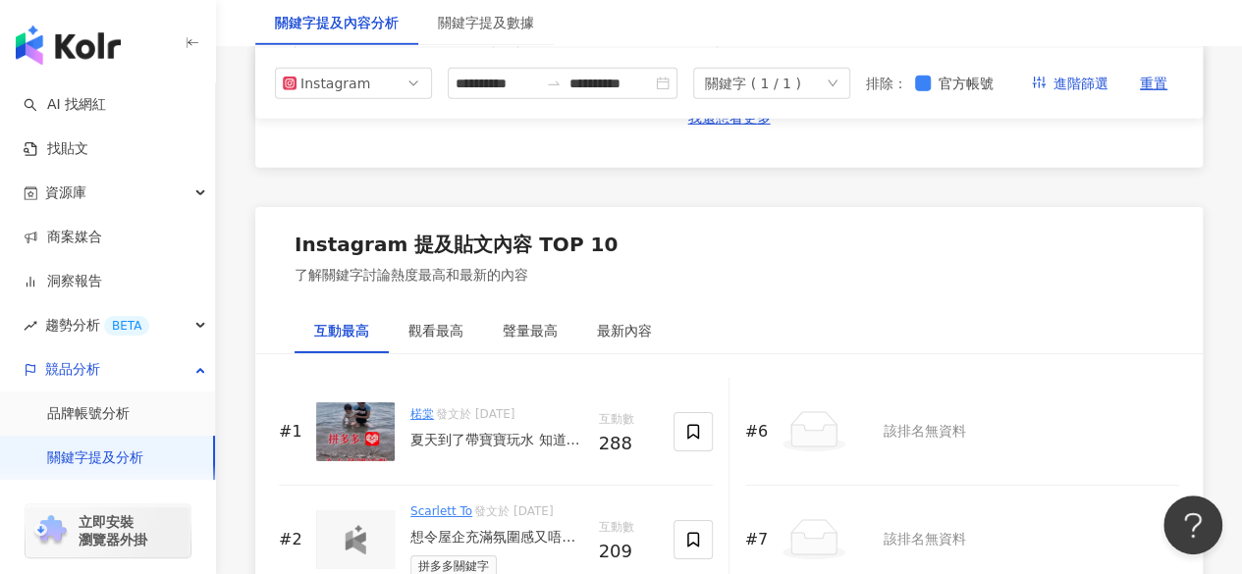
click at [362, 402] on img at bounding box center [355, 431] width 79 height 59
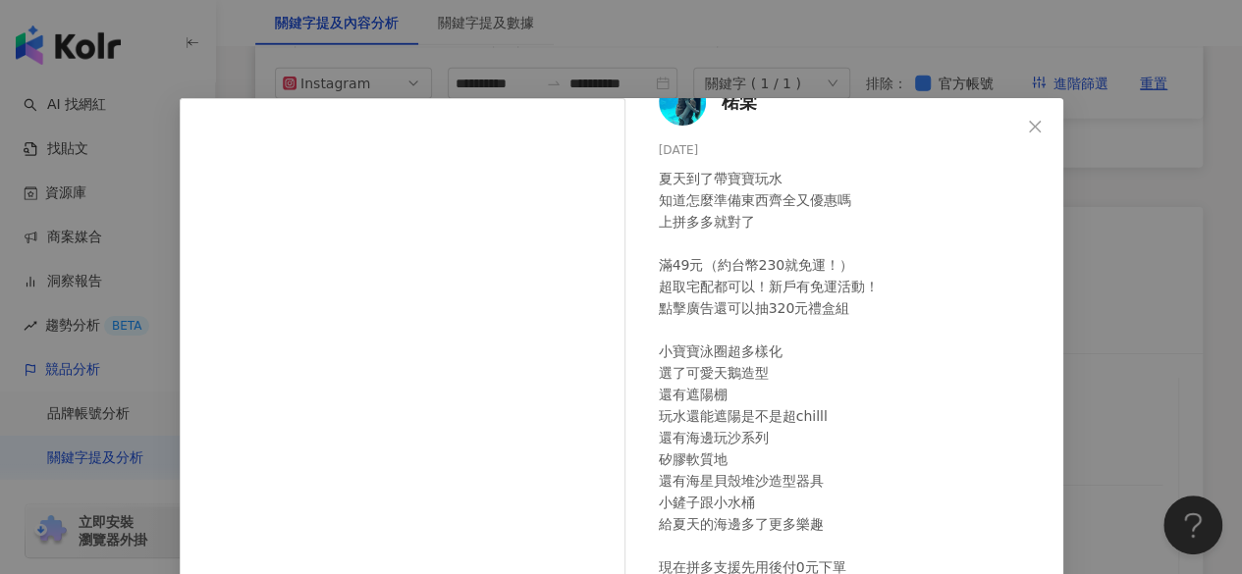
scroll to position [0, 0]
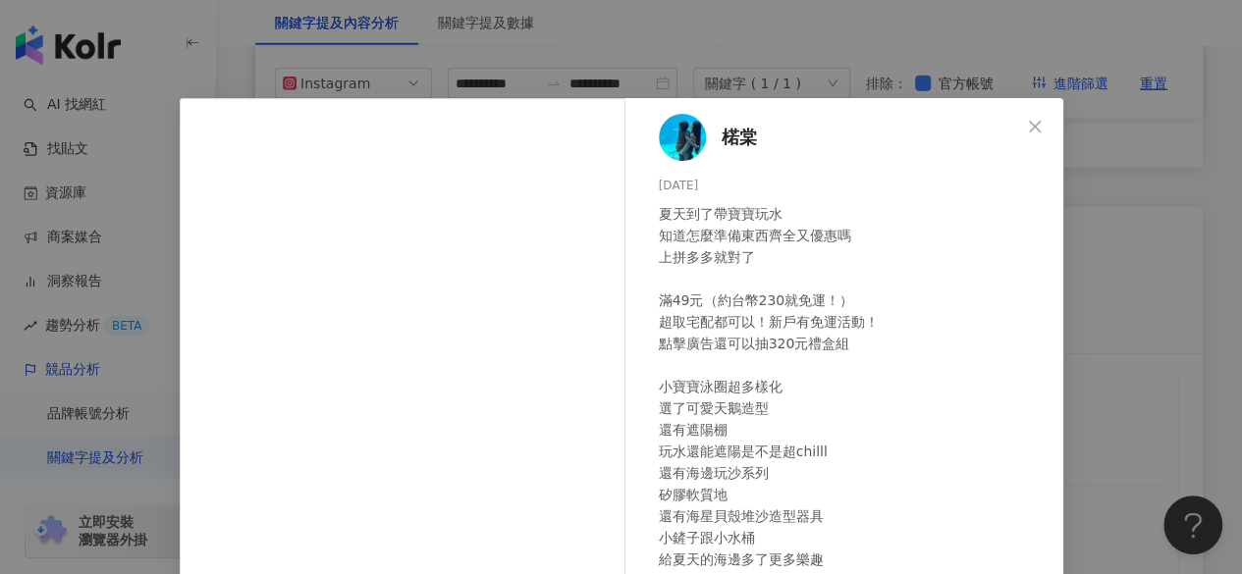
click at [1096, 228] on div "楉棠 2025/8/13 夏天到了帶寶寶玩水 知道怎麼準備東西齊全又優惠嗎 上拼多多就對了 滿49元（約台幣230就免運！） 超取宅配都可以！新戶有免運活動！…" at bounding box center [621, 287] width 1242 height 574
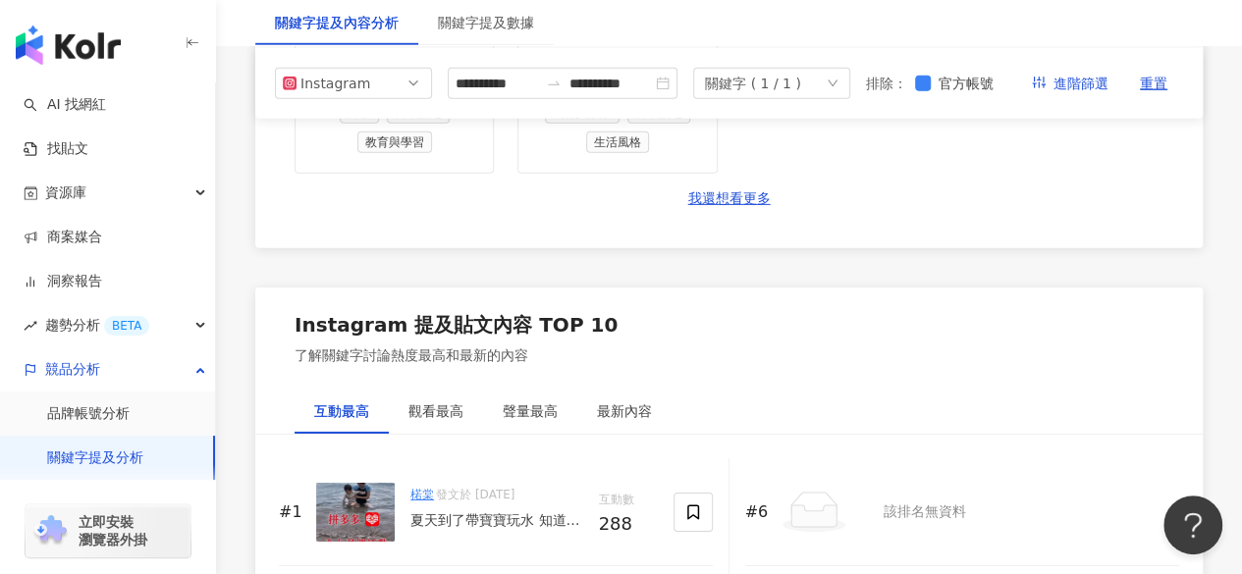
scroll to position [2971, 0]
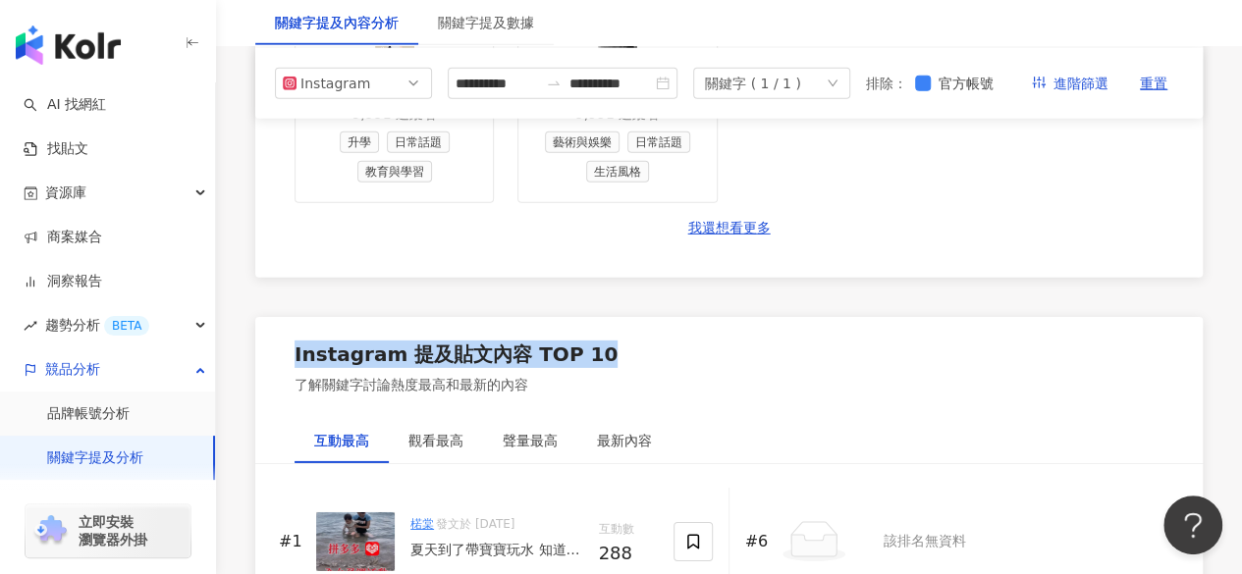
drag, startPoint x: 289, startPoint y: 236, endPoint x: 616, endPoint y: 237, distance: 326.9
click at [616, 317] on div "Instagram 提及貼文內容 TOP 10 了解關鍵字討論熱度最高和最新的內容" at bounding box center [728, 368] width 947 height 102
copy div "Instagram 提及貼文內容 TOP 10"
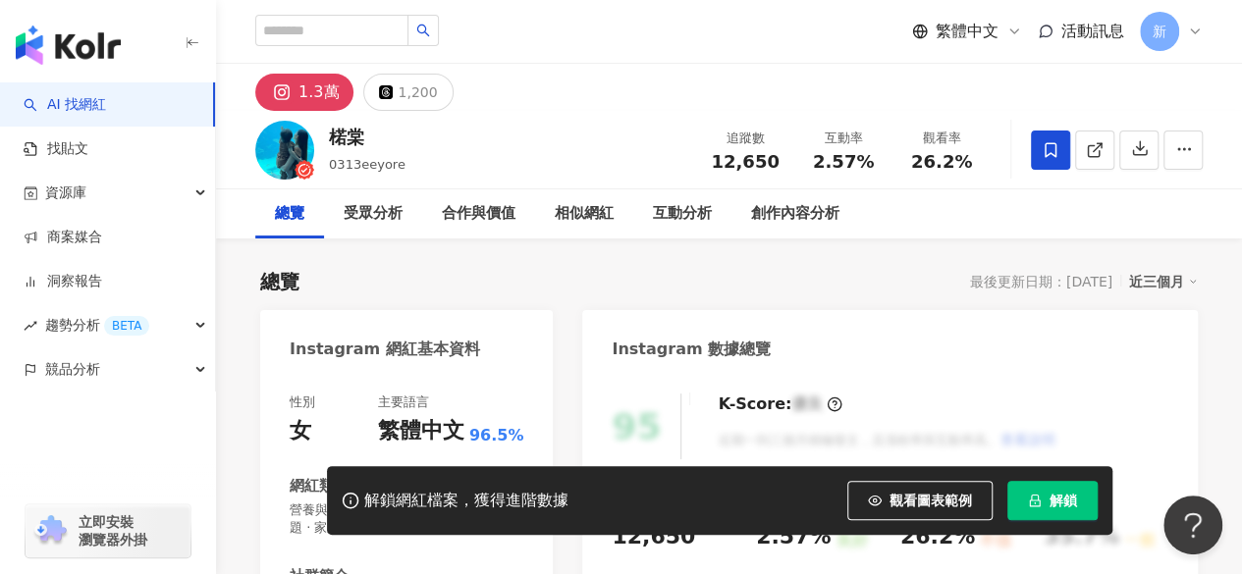
scroll to position [196, 0]
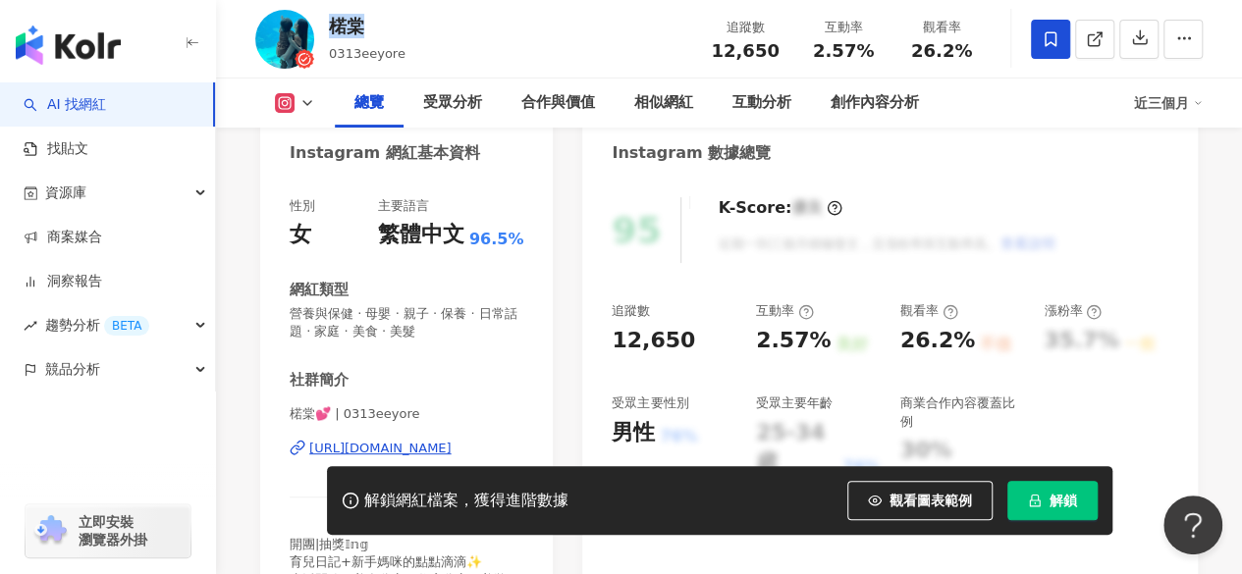
drag, startPoint x: 326, startPoint y: 19, endPoint x: 361, endPoint y: 19, distance: 35.3
click at [361, 19] on div "楉棠 0313eeyore 追蹤數 12,650 互動率 2.57% 觀看率 26.2%" at bounding box center [729, 39] width 1026 height 78
drag, startPoint x: 699, startPoint y: 38, endPoint x: 772, endPoint y: 56, distance: 74.8
click at [772, 56] on div "追蹤數 12,650" at bounding box center [745, 39] width 98 height 42
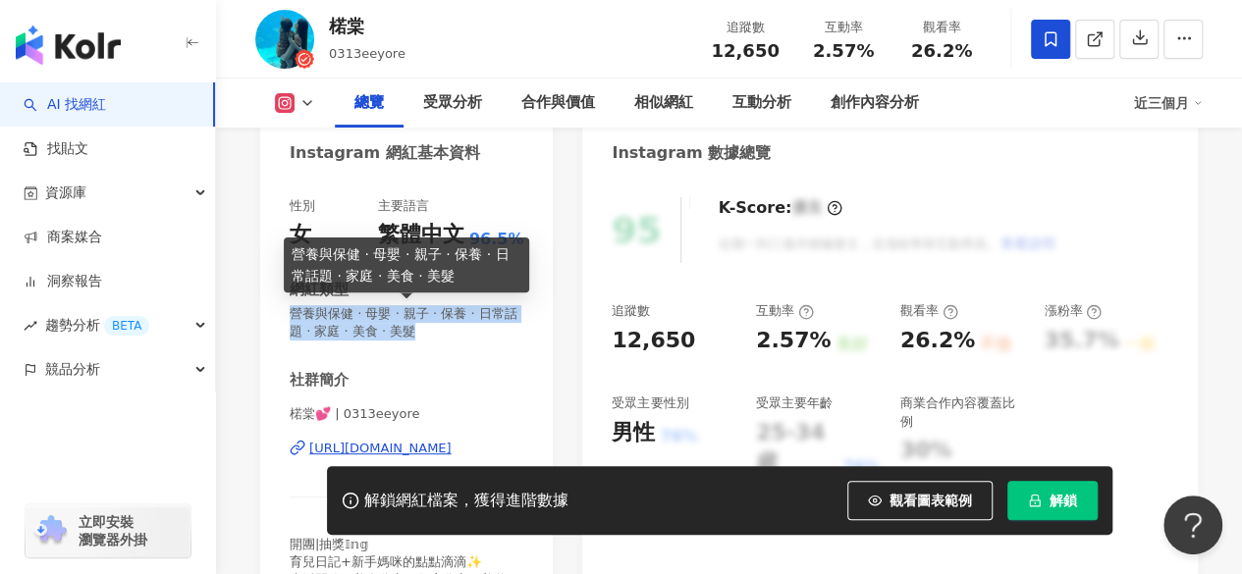
drag, startPoint x: 285, startPoint y: 311, endPoint x: 466, endPoint y: 328, distance: 182.4
click at [466, 328] on div "性別 女 主要語言 繁體中文 96.5% 網紅類型 營養與保健 · 母嬰 · 親子 · 保養 · 日常話題 · 家庭 · 美食 · 美髮 社群簡介 楉棠💕 |…" at bounding box center [406, 398] width 293 height 441
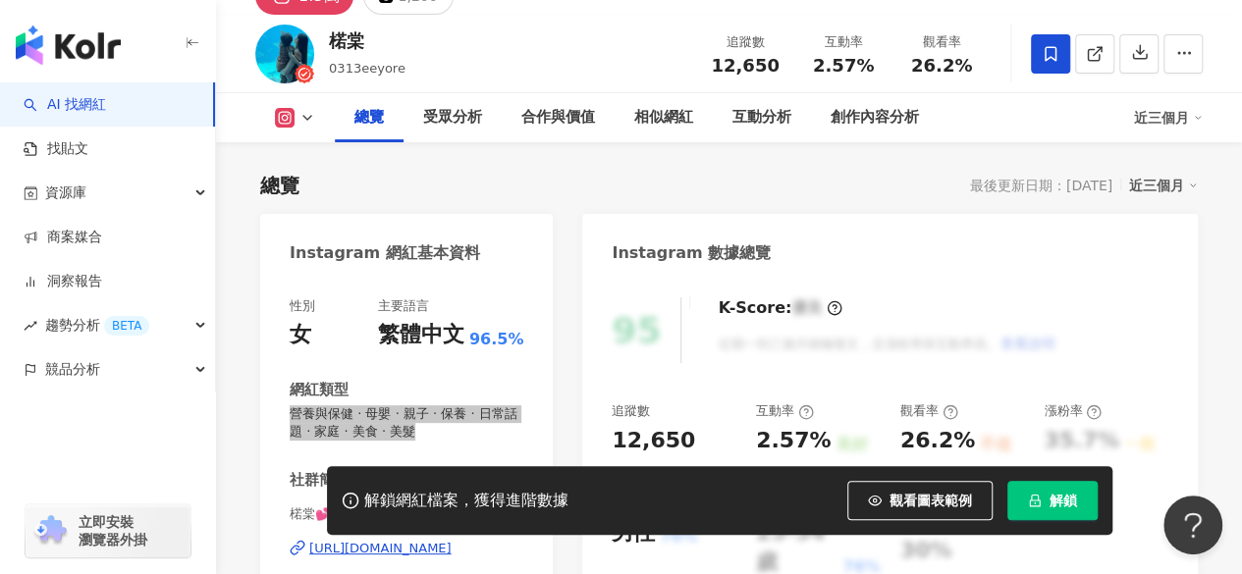
scroll to position [0, 0]
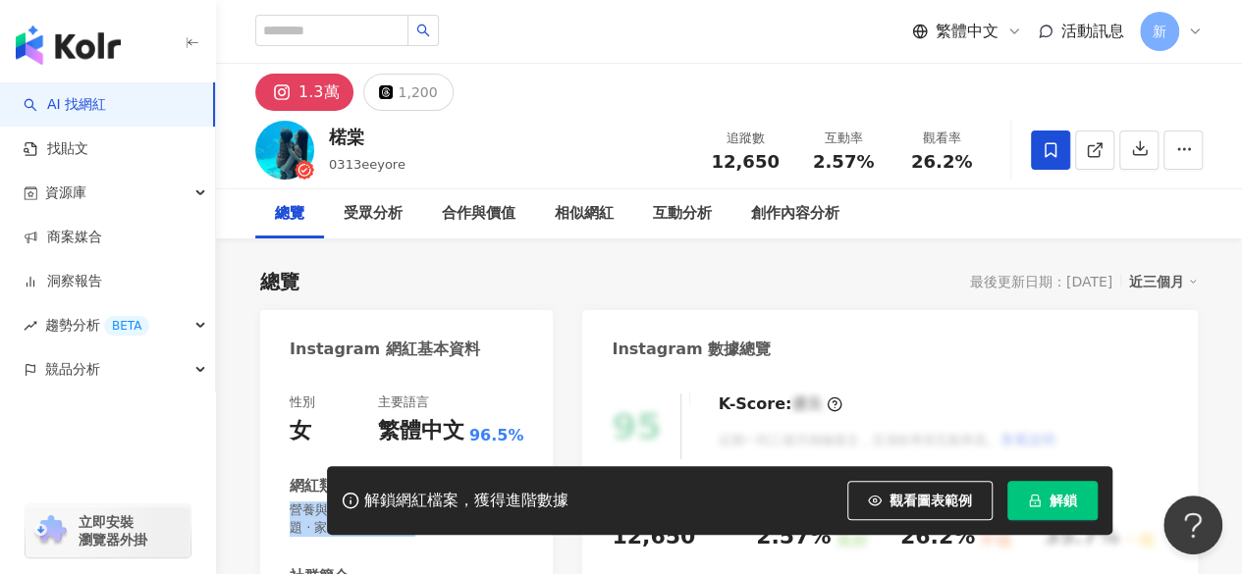
click at [373, 294] on div "總覽 最後更新日期：[DATE] 近三個月" at bounding box center [728, 281] width 937 height 27
